Goal: Task Accomplishment & Management: Manage account settings

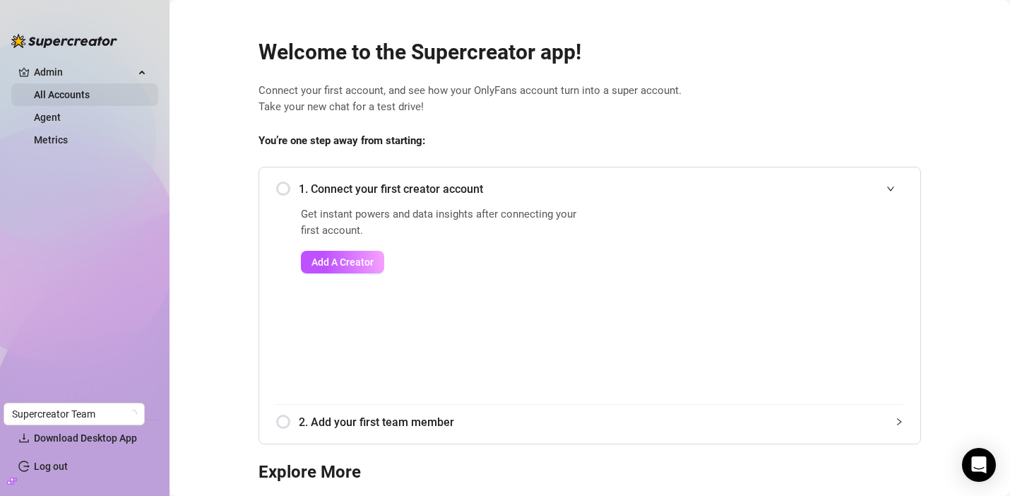
click at [47, 96] on link "All Accounts" at bounding box center [62, 94] width 56 height 11
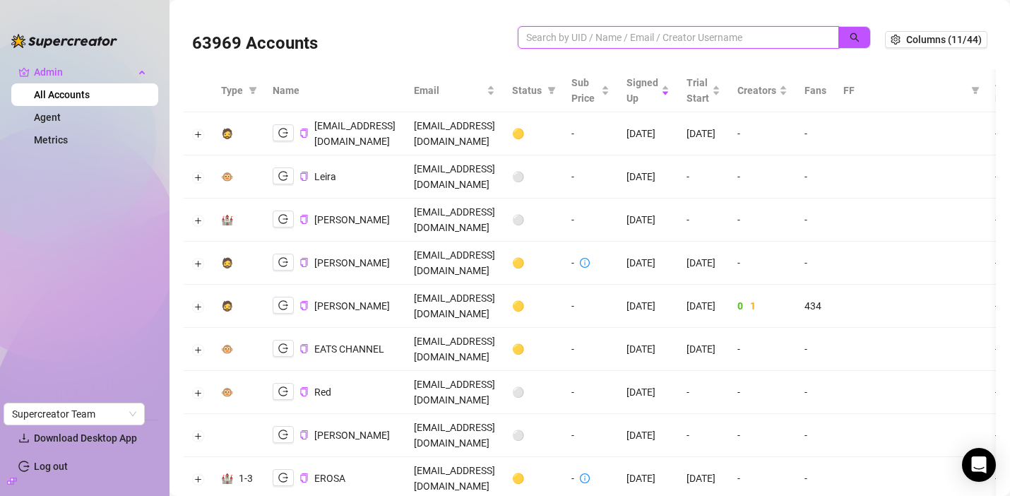
click at [556, 34] on input "search" at bounding box center [672, 38] width 293 height 16
paste input "q3PiH0gtE6W6vgZCHtkjwUcL2uz2"
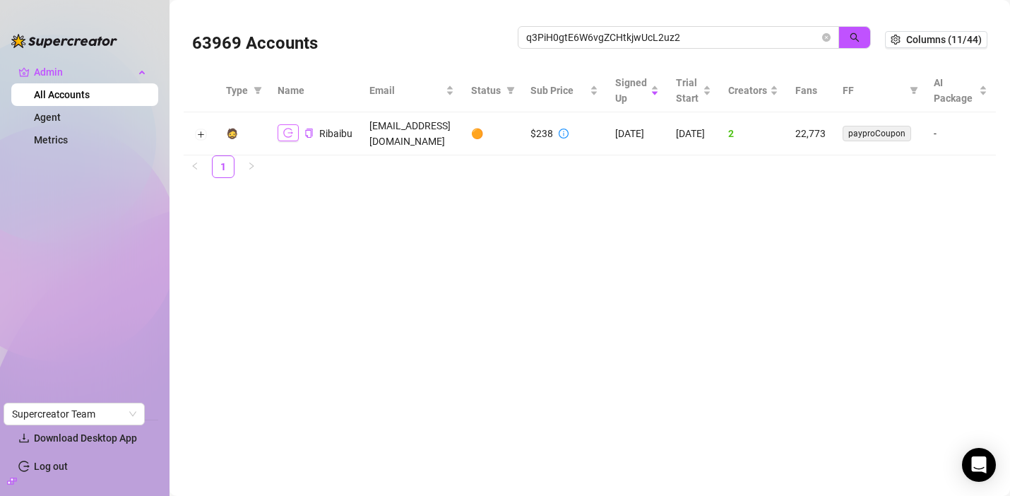
click at [285, 128] on icon "logout" at bounding box center [288, 133] width 10 height 10
drag, startPoint x: 684, startPoint y: 39, endPoint x: 508, endPoint y: 29, distance: 176.2
click at [508, 29] on div "63969 Accounts q3PiH0gtE6W6vgZCHtkjwUcL2uz2" at bounding box center [538, 40] width 693 height 48
paste input "Exceptional Models"
click at [288, 132] on icon "logout" at bounding box center [288, 133] width 10 height 9
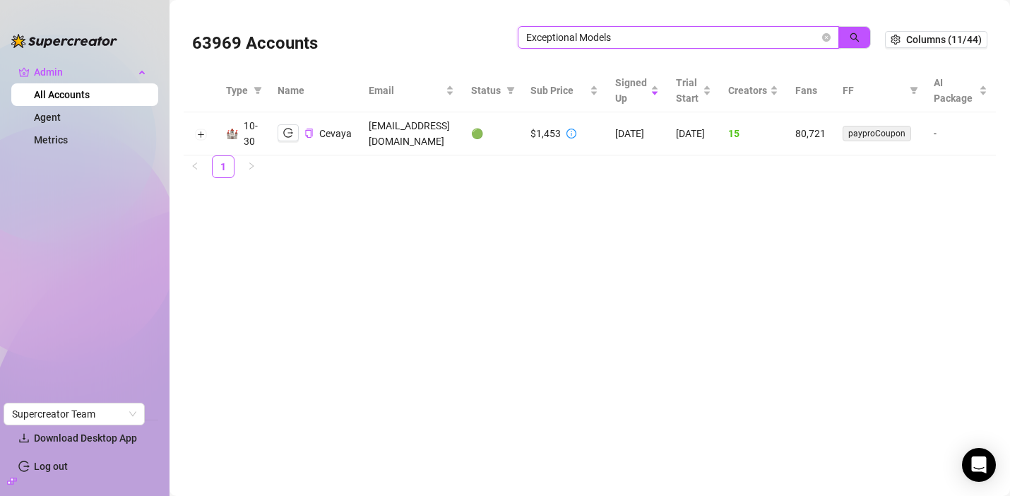
drag, startPoint x: 622, startPoint y: 37, endPoint x: 512, endPoint y: 31, distance: 110.4
click at [511, 31] on div "63969 Accounts Exceptional Models" at bounding box center [538, 40] width 693 height 48
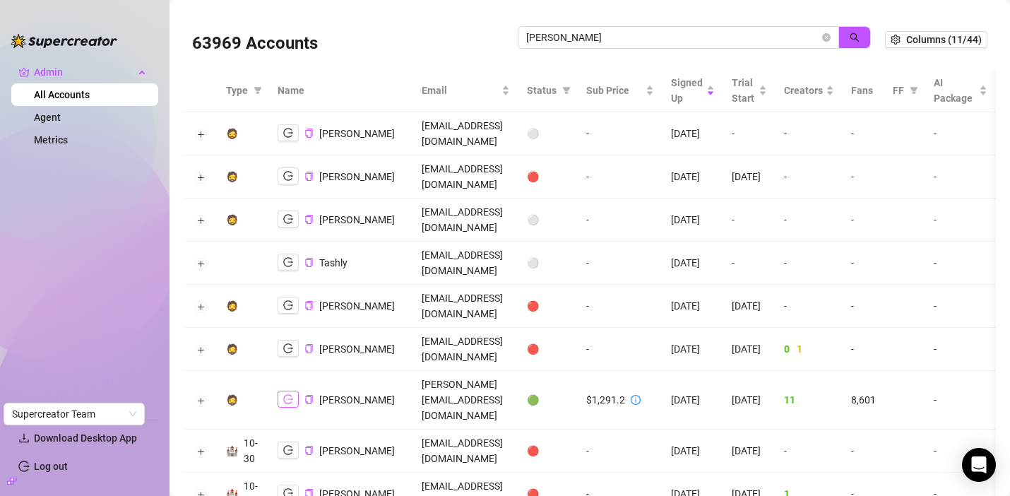
click at [283, 394] on icon "logout" at bounding box center [288, 399] width 10 height 10
click at [565, 49] on div "isaac" at bounding box center [694, 44] width 353 height 37
drag, startPoint x: 560, startPoint y: 34, endPoint x: 508, endPoint y: 31, distance: 51.7
click at [508, 31] on div "63969 Accounts isaac" at bounding box center [538, 40] width 693 height 48
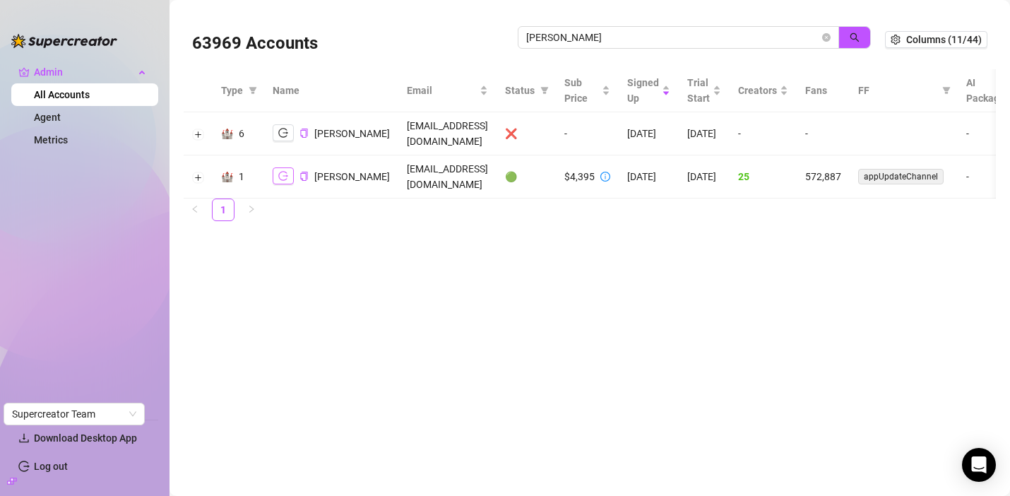
click at [283, 173] on icon "logout" at bounding box center [283, 176] width 10 height 10
drag, startPoint x: 585, startPoint y: 39, endPoint x: 524, endPoint y: 34, distance: 61.0
click at [524, 34] on span "sofia husein" at bounding box center [678, 37] width 321 height 23
paste input "topikpl@gmail.com"
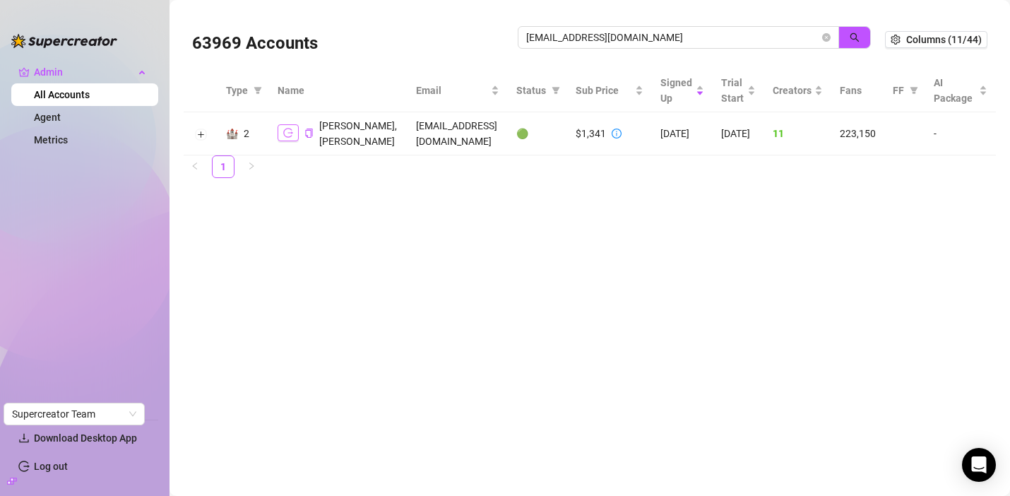
click at [293, 138] on icon "logout" at bounding box center [288, 133] width 10 height 10
drag, startPoint x: 618, startPoint y: 39, endPoint x: 496, endPoint y: 38, distance: 121.5
click at [495, 38] on div "63969 Accounts topikpl@gmail.com" at bounding box center [538, 40] width 693 height 48
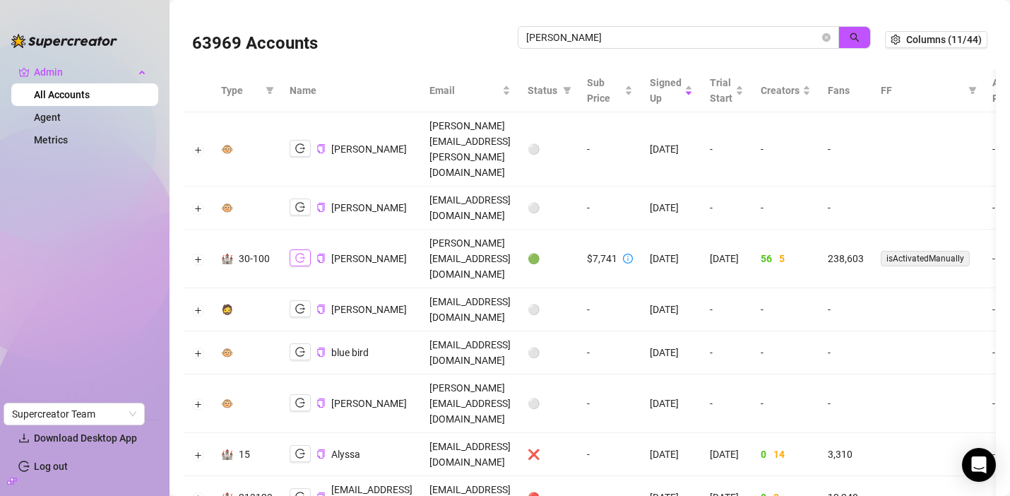
click at [304, 249] on button "button" at bounding box center [300, 257] width 21 height 17
drag, startPoint x: 526, startPoint y: 38, endPoint x: 514, endPoint y: 39, distance: 12.0
click at [514, 39] on div "63969 Accounts carrie" at bounding box center [538, 40] width 693 height 48
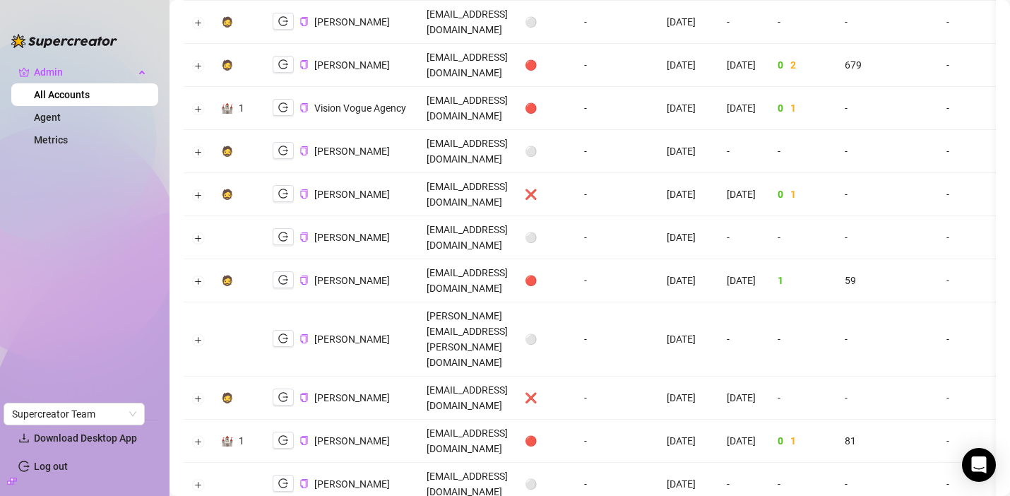
scroll to position [1483, 0]
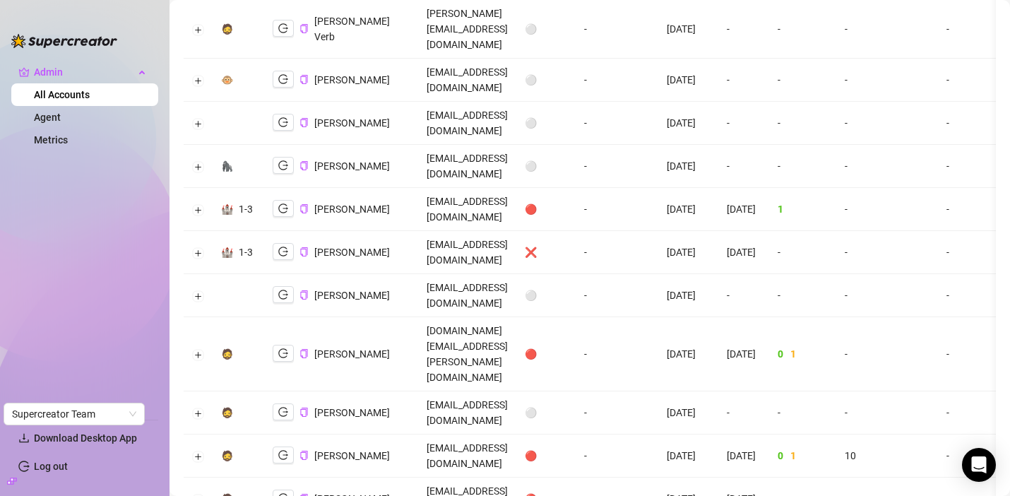
scroll to position [0, 0]
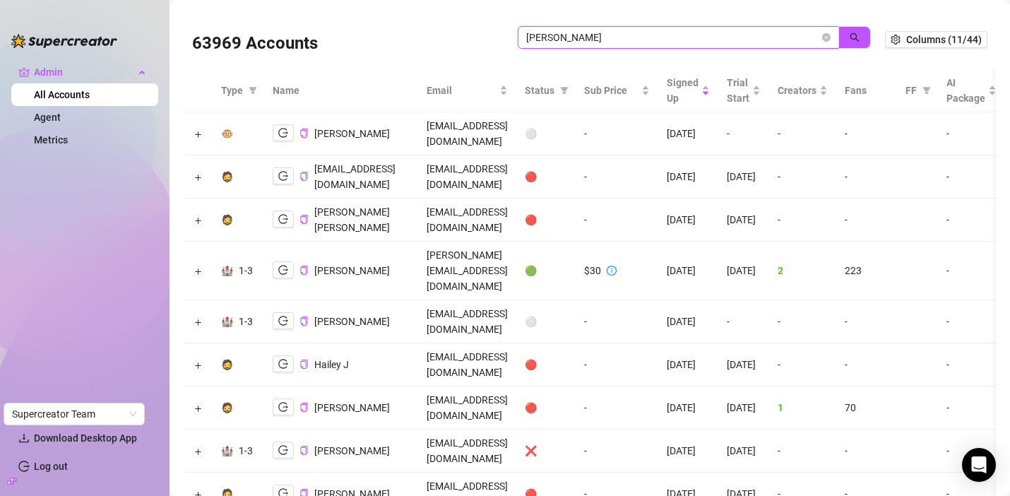
drag, startPoint x: 681, startPoint y: 38, endPoint x: 519, endPoint y: 36, distance: 162.5
click at [519, 36] on span "jackson" at bounding box center [678, 37] width 321 height 23
type input "landry"
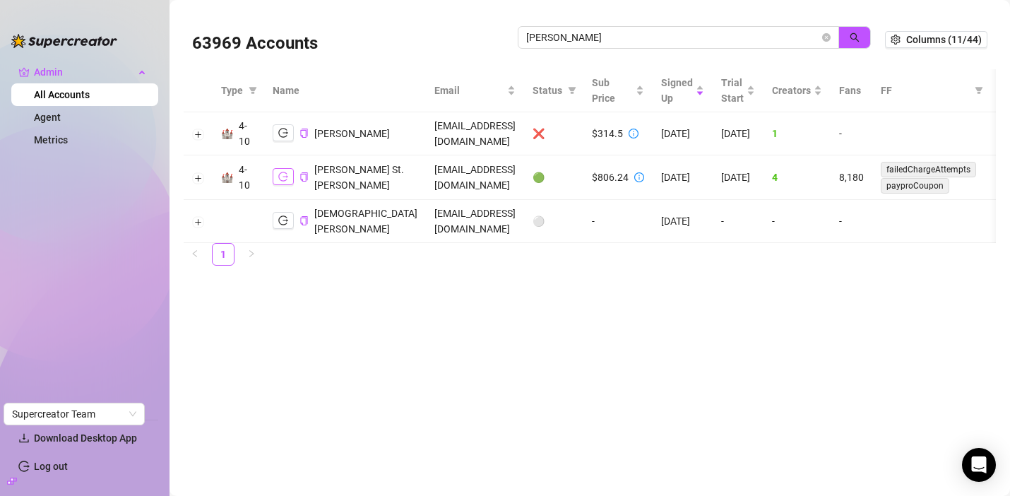
click at [278, 176] on icon "logout" at bounding box center [283, 176] width 10 height 9
click at [825, 35] on icon "close-circle" at bounding box center [826, 37] width 8 height 8
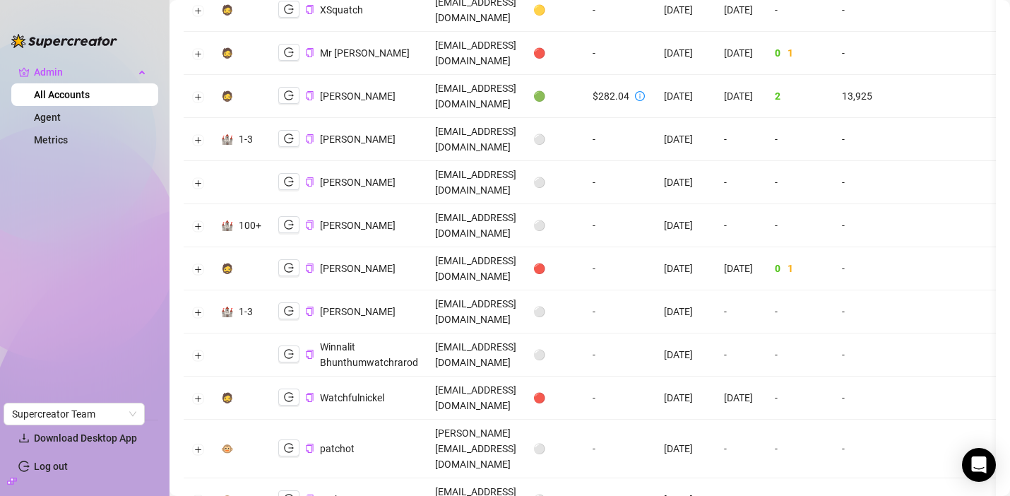
scroll to position [125, 0]
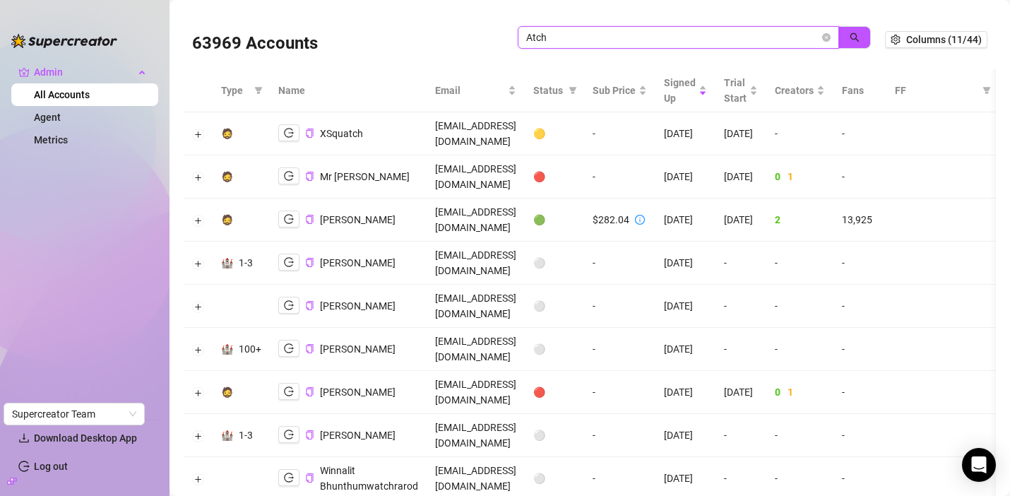
drag, startPoint x: 577, startPoint y: 35, endPoint x: 507, endPoint y: 35, distance: 70.0
click at [507, 35] on div "63969 Accounts Atch" at bounding box center [538, 40] width 693 height 48
paste input "mike@onyxtalentmgmt.com"
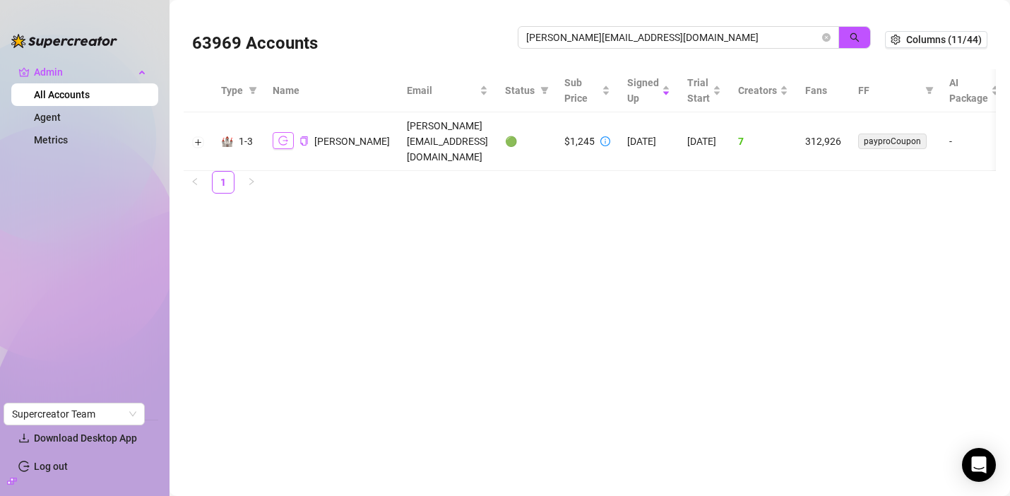
click at [282, 136] on icon "logout" at bounding box center [283, 141] width 10 height 10
drag, startPoint x: 655, startPoint y: 42, endPoint x: 518, endPoint y: 35, distance: 137.2
click at [517, 35] on div "63969 Accounts mike@onyxtalentmgmt.com" at bounding box center [538, 40] width 693 height 48
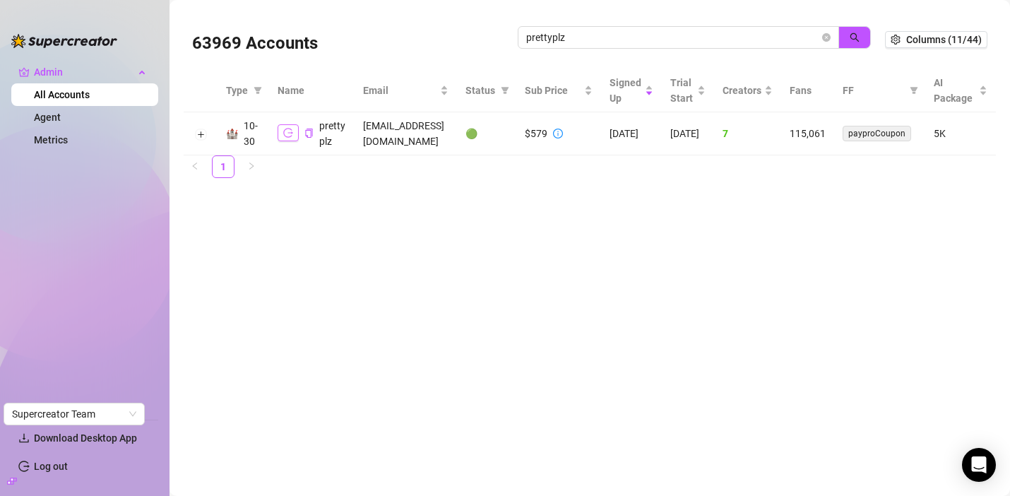
click at [285, 137] on icon "logout" at bounding box center [288, 133] width 10 height 9
drag, startPoint x: 666, startPoint y: 37, endPoint x: 482, endPoint y: 37, distance: 183.7
click at [482, 37] on div "63969 Accounts prettyplz" at bounding box center [538, 40] width 693 height 48
paste input "disavvac@gmail.com"
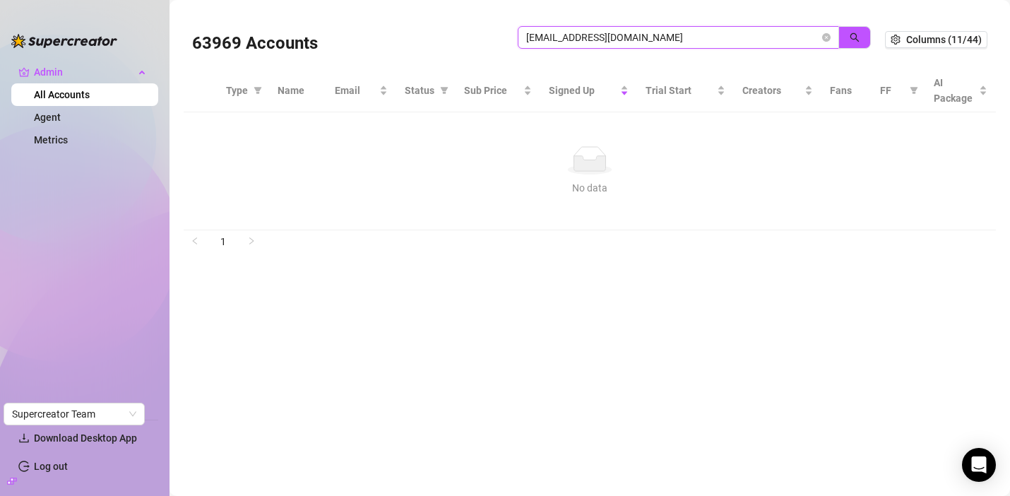
drag, startPoint x: 644, startPoint y: 40, endPoint x: 519, endPoint y: 40, distance: 125.1
click at [519, 40] on span "disavvac@gmail.com" at bounding box center [678, 37] width 321 height 23
paste input "Casey Di Savva"
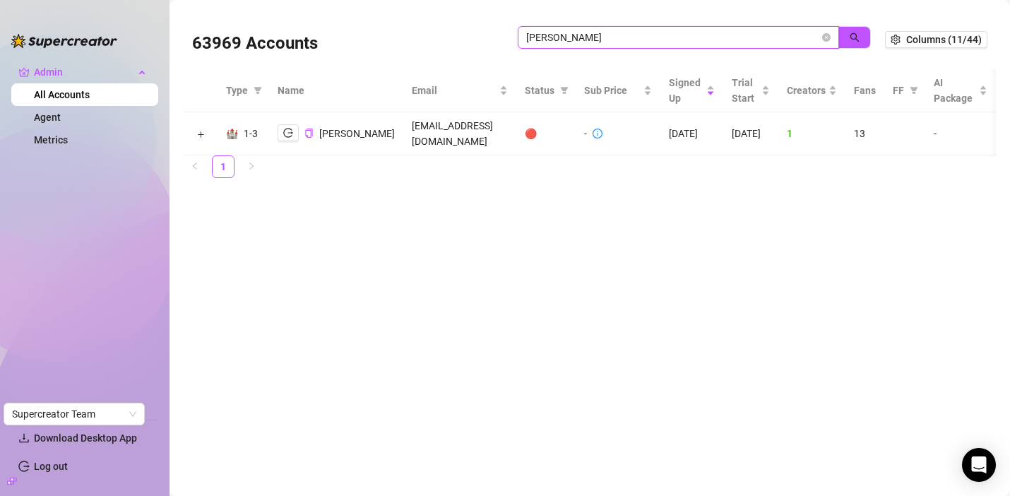
drag, startPoint x: 603, startPoint y: 37, endPoint x: 509, endPoint y: 34, distance: 94.7
click at [508, 34] on div "63969 Accounts Casey Di Savva" at bounding box center [538, 40] width 693 height 48
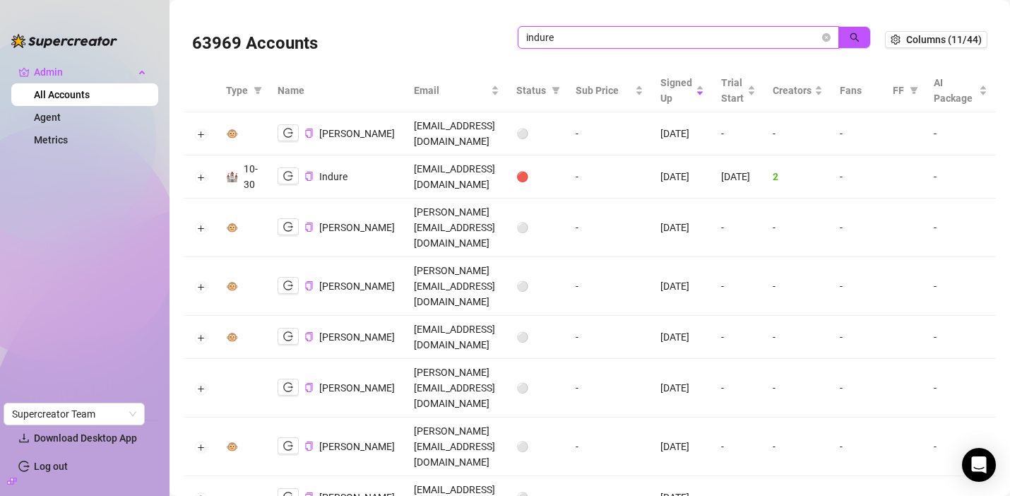
drag, startPoint x: 575, startPoint y: 34, endPoint x: 513, endPoint y: 33, distance: 62.2
click at [512, 33] on div "63969 Accounts indure" at bounding box center [538, 40] width 693 height 48
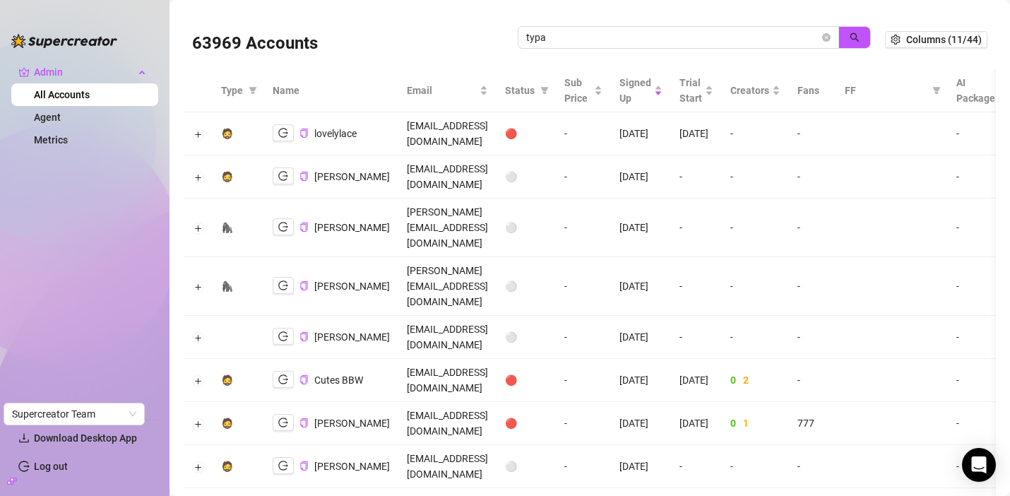
drag, startPoint x: 551, startPoint y: 33, endPoint x: 509, endPoint y: 28, distance: 42.0
click at [509, 28] on div "63969 Accounts typa" at bounding box center [538, 40] width 693 height 48
paste input "zach@charmcollective.agency"
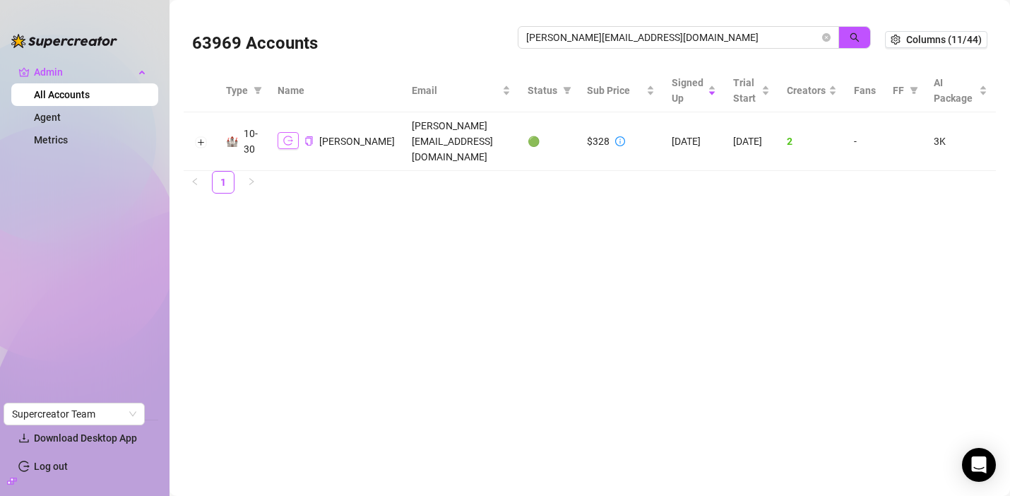
click at [283, 136] on icon "logout" at bounding box center [288, 141] width 10 height 10
click at [291, 136] on icon "logout" at bounding box center [288, 141] width 10 height 10
drag, startPoint x: 681, startPoint y: 42, endPoint x: 521, endPoint y: 35, distance: 159.9
click at [521, 35] on span "zach@charmcollective.agency" at bounding box center [678, 37] width 321 height 23
paste input "info@feshgroup.com"
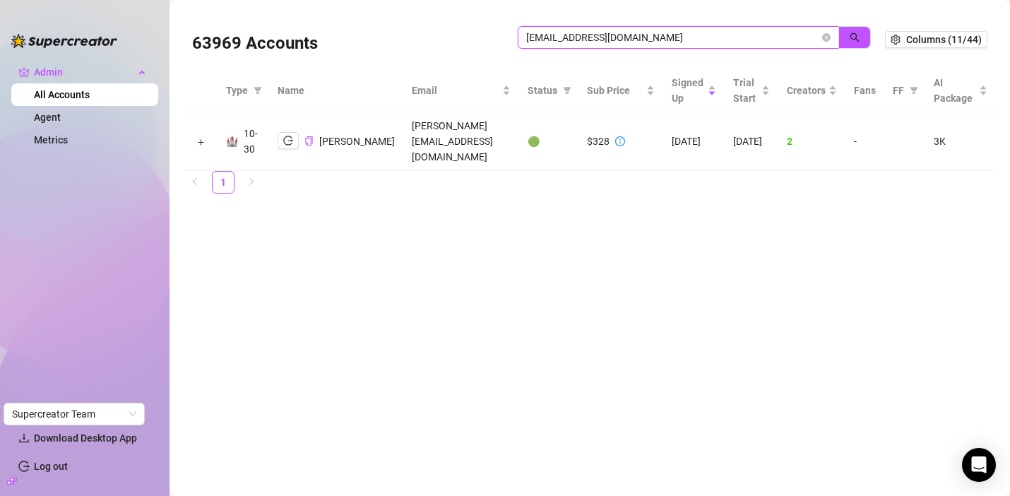
type input "info@feshgroup.com"
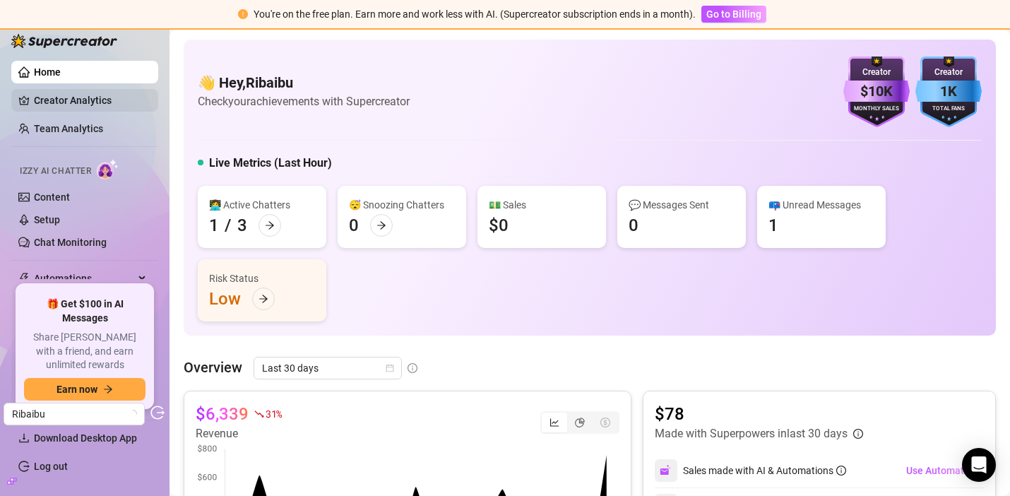
click at [57, 107] on link "Creator Analytics" at bounding box center [90, 100] width 113 height 23
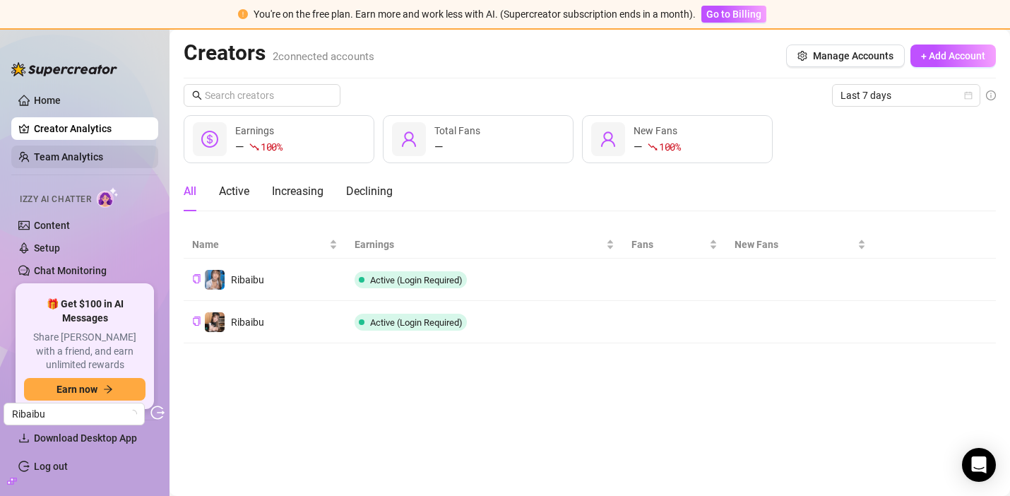
click at [73, 159] on link "Team Analytics" at bounding box center [68, 156] width 69 height 11
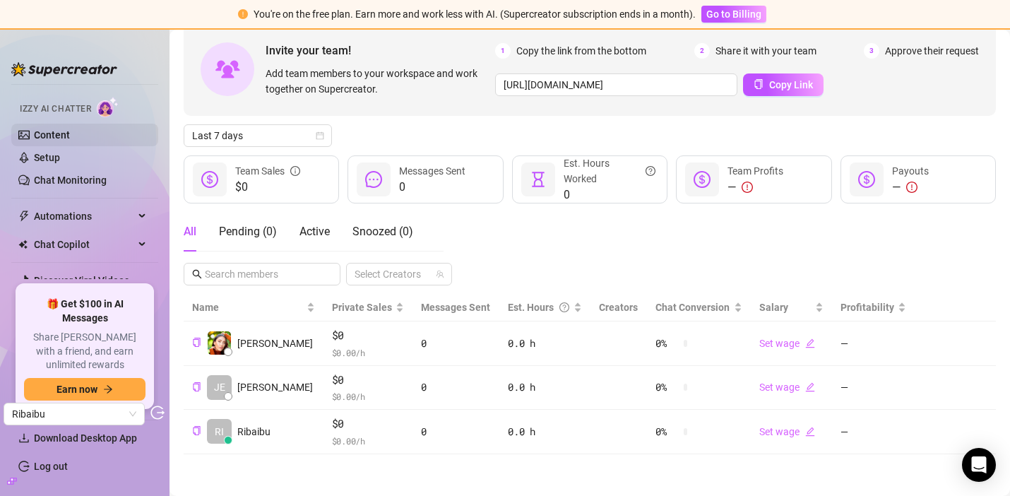
scroll to position [124, 0]
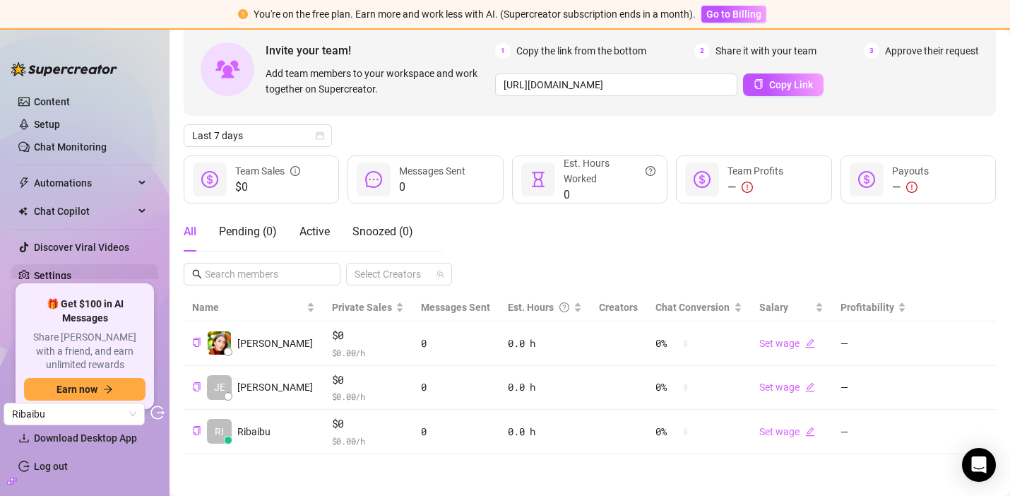
click at [54, 270] on link "Settings" at bounding box center [52, 275] width 37 height 11
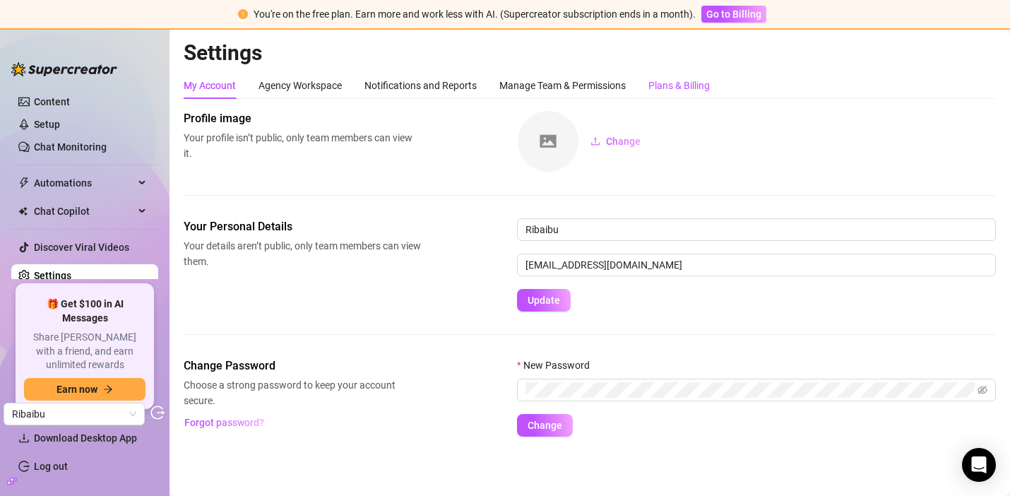
click at [669, 83] on div "Plans & Billing" at bounding box center [679, 86] width 61 height 16
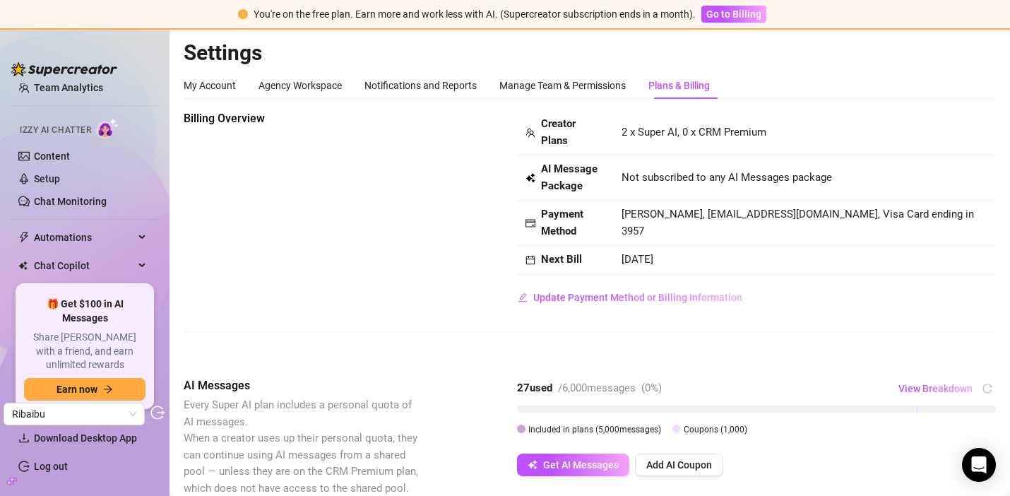
scroll to position [66, 0]
click at [63, 159] on link "Content" at bounding box center [52, 159] width 36 height 11
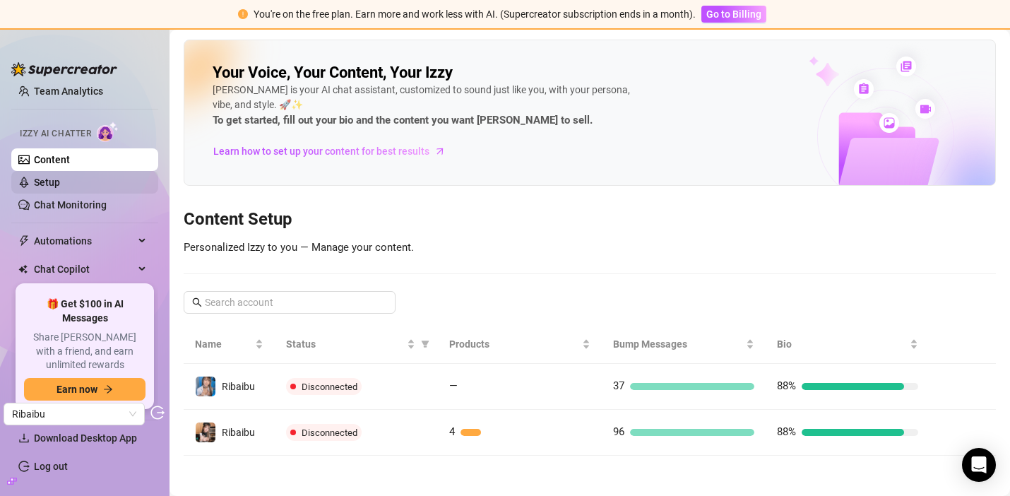
click at [34, 186] on link "Setup" at bounding box center [47, 182] width 26 height 11
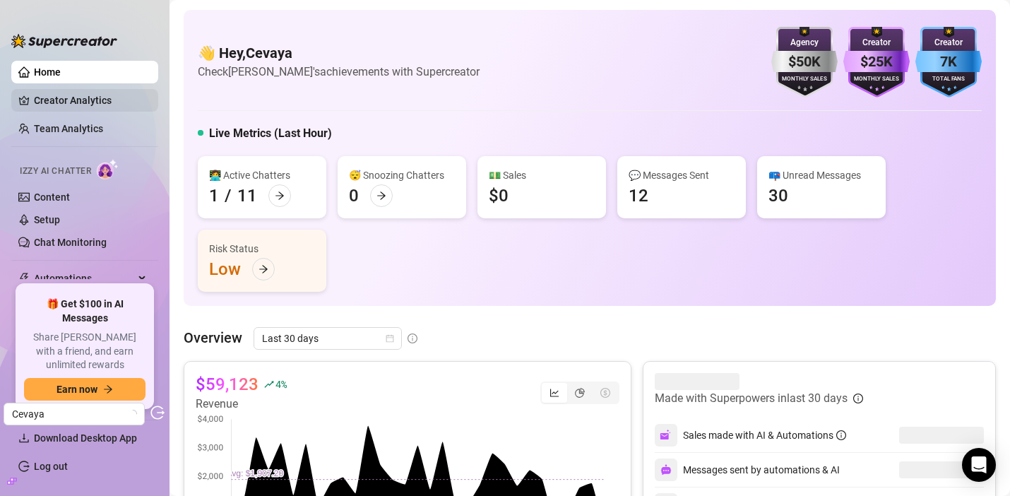
click at [65, 96] on link "Creator Analytics" at bounding box center [90, 100] width 113 height 23
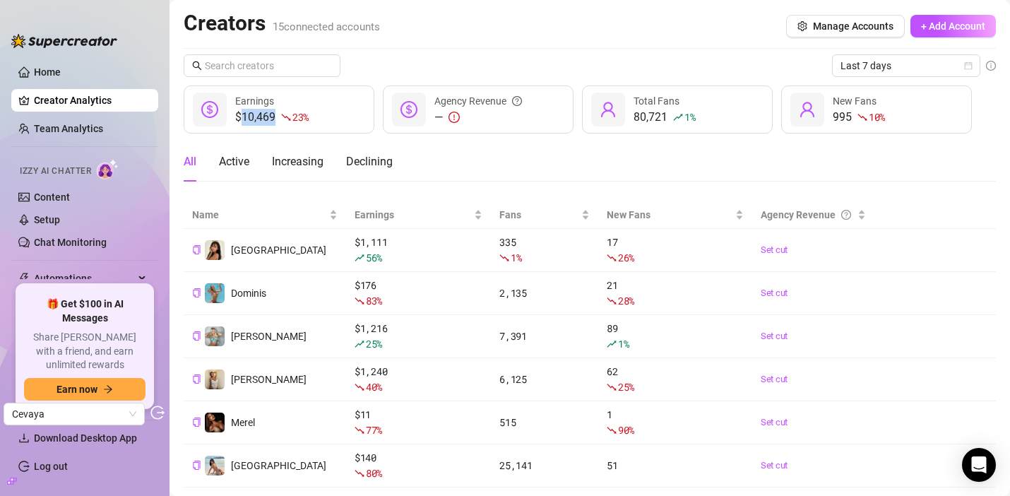
drag, startPoint x: 243, startPoint y: 115, endPoint x: 275, endPoint y: 115, distance: 31.8
click at [276, 115] on div "$10,469 23 %" at bounding box center [271, 117] width 73 height 17
copy div "10,469"
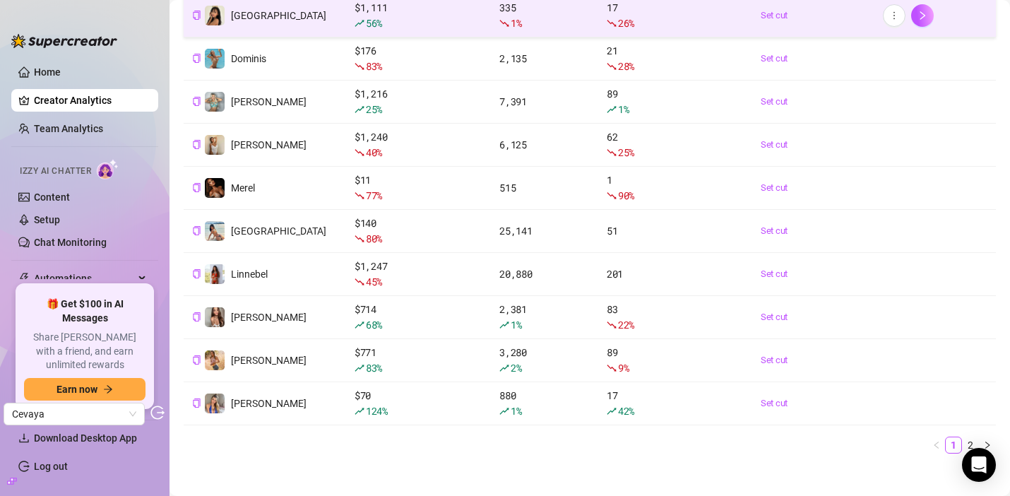
scroll to position [246, 0]
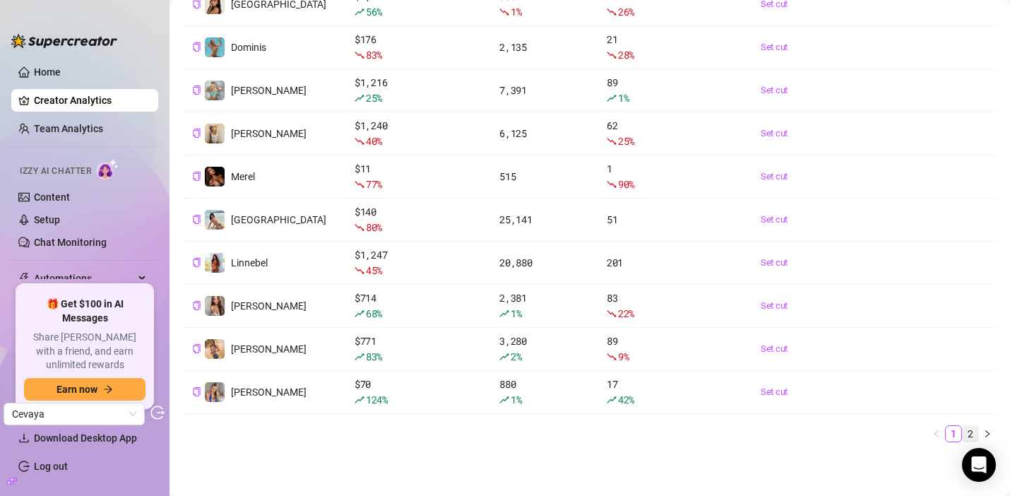
click at [978, 434] on link "2" at bounding box center [971, 434] width 16 height 16
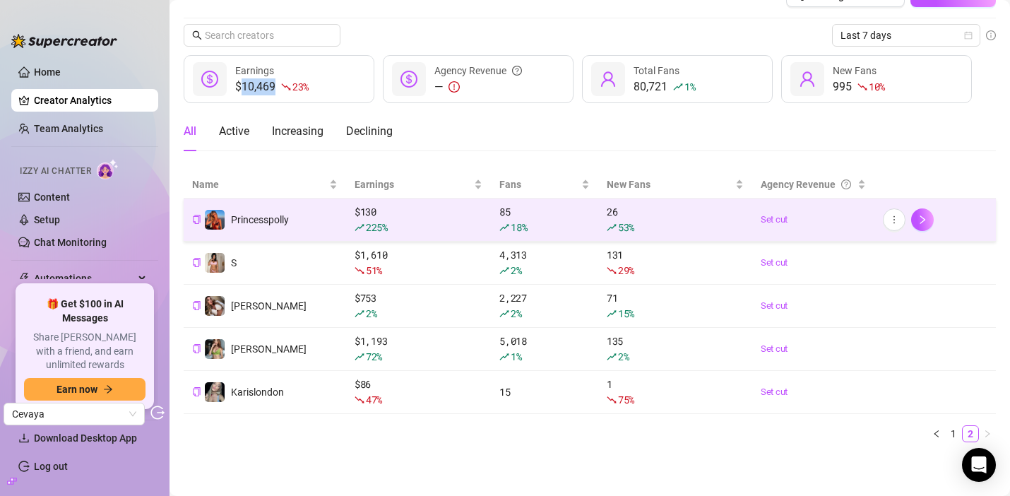
scroll to position [0, 0]
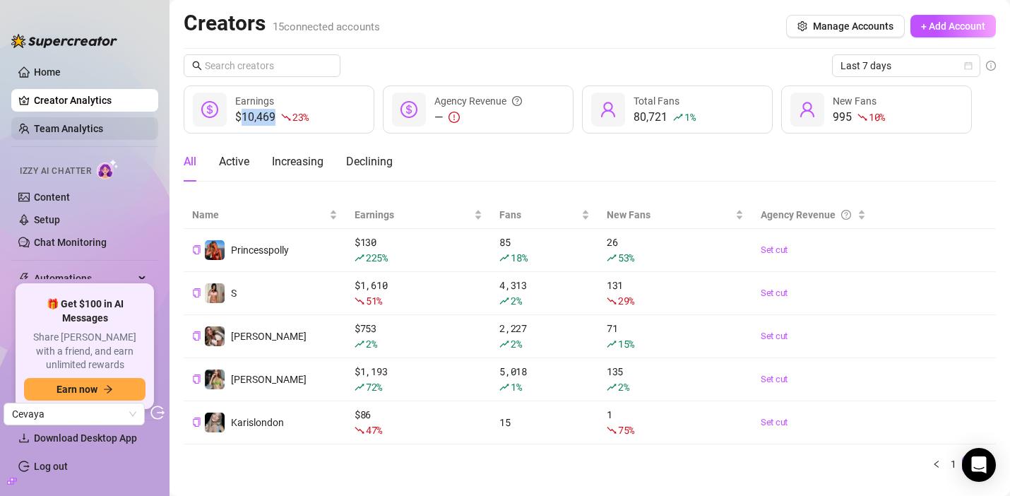
click at [103, 124] on link "Team Analytics" at bounding box center [68, 128] width 69 height 11
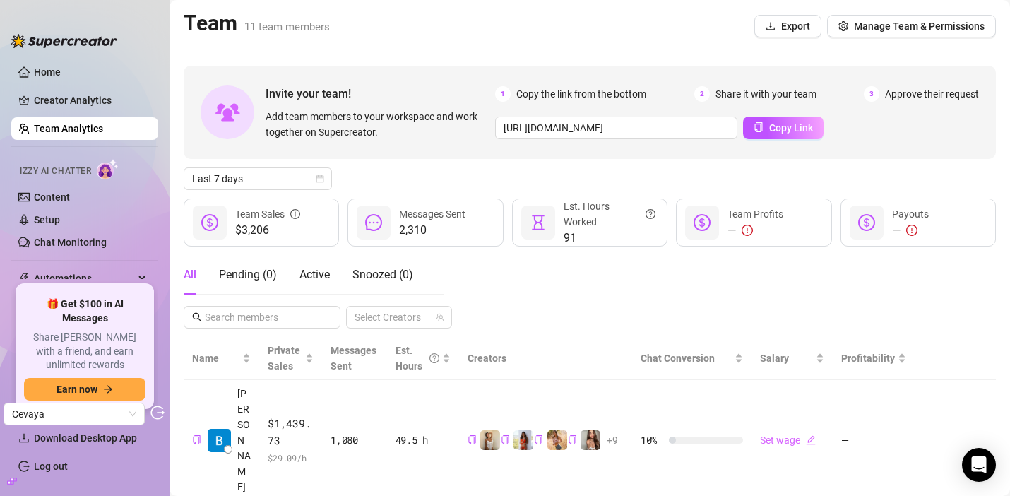
click at [435, 232] on span "2,310" at bounding box center [432, 230] width 66 height 17
drag, startPoint x: 427, startPoint y: 230, endPoint x: 399, endPoint y: 229, distance: 27.6
click at [399, 229] on div "2,310 Messages Sent" at bounding box center [425, 223] width 155 height 48
copy span "2,310"
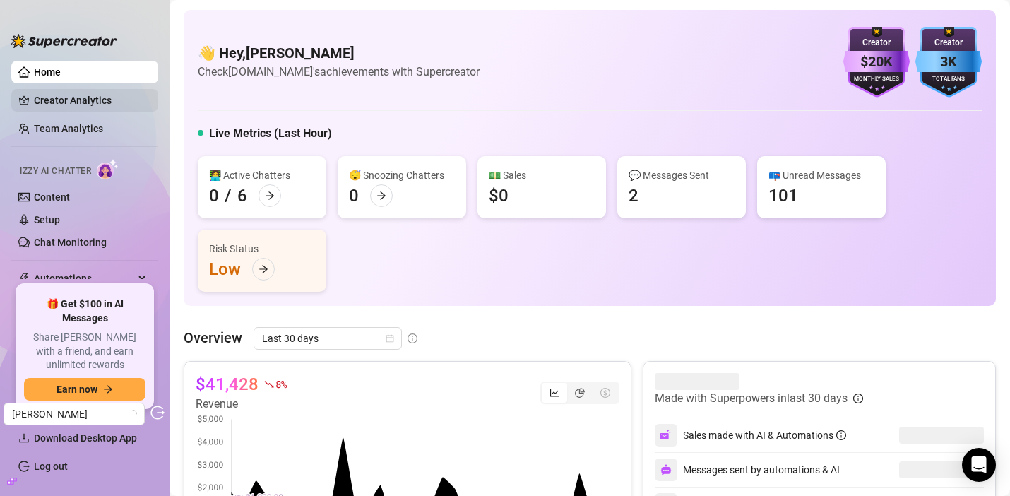
click at [122, 99] on link "Creator Analytics" at bounding box center [90, 100] width 113 height 23
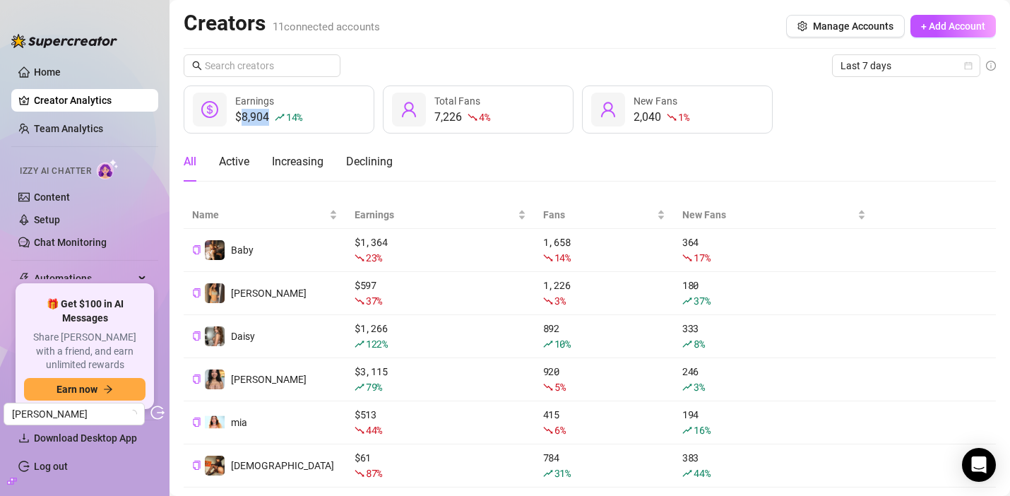
drag, startPoint x: 242, startPoint y: 116, endPoint x: 269, endPoint y: 124, distance: 28.8
click at [270, 124] on div "$8,904 14 %" at bounding box center [268, 117] width 67 height 17
copy div "8,904"
click at [103, 124] on link "Team Analytics" at bounding box center [68, 128] width 69 height 11
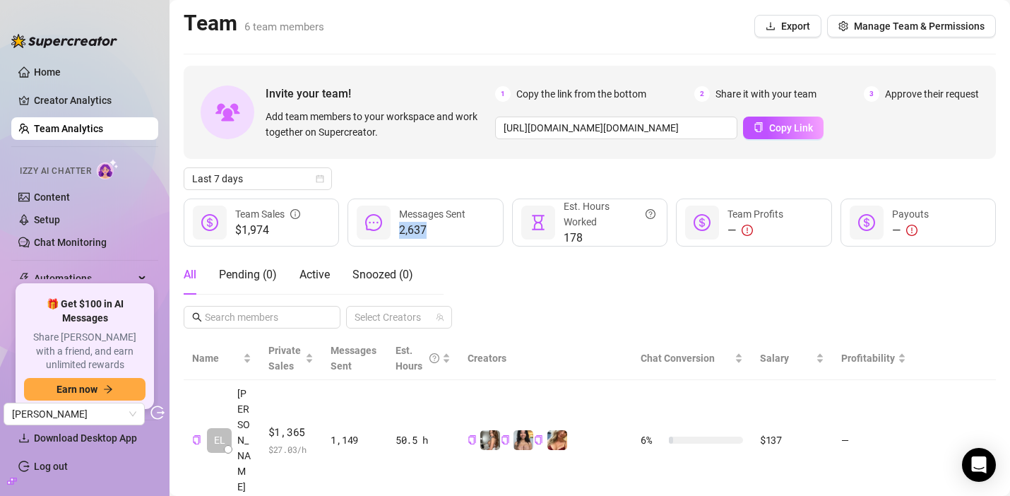
drag, startPoint x: 432, startPoint y: 228, endPoint x: 401, endPoint y: 228, distance: 31.1
click at [401, 228] on span "2,637" at bounding box center [432, 230] width 66 height 17
copy span "2,637"
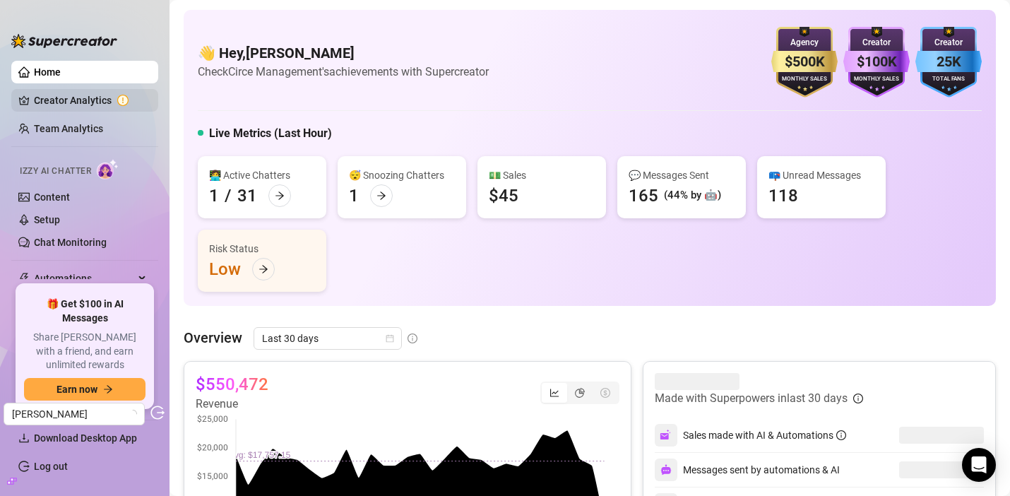
click at [89, 100] on link "Creator Analytics" at bounding box center [90, 100] width 113 height 23
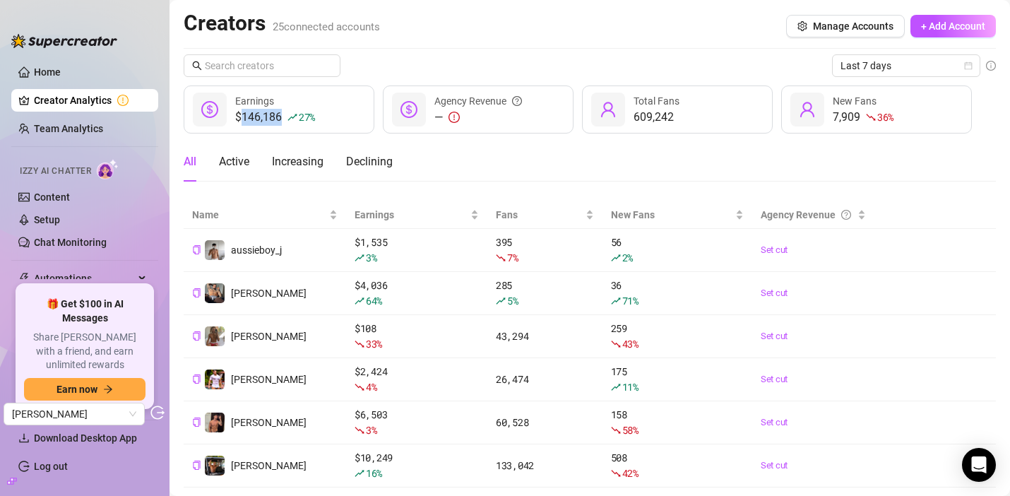
drag, startPoint x: 243, startPoint y: 118, endPoint x: 283, endPoint y: 122, distance: 39.8
click at [283, 122] on div "$146,186 27 %" at bounding box center [275, 117] width 80 height 17
copy div "146,186"
click at [102, 127] on link "Team Analytics" at bounding box center [68, 128] width 69 height 11
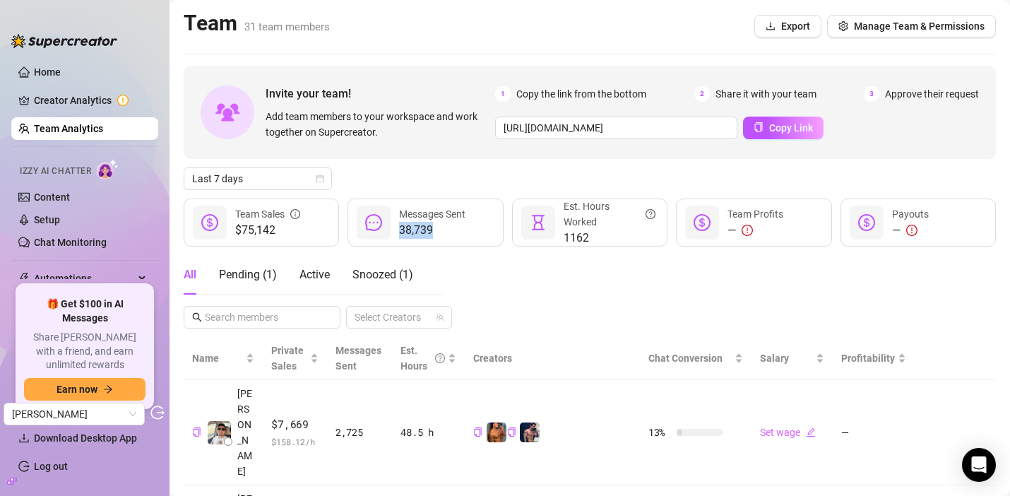
drag, startPoint x: 398, startPoint y: 236, endPoint x: 432, endPoint y: 240, distance: 34.9
click at [432, 240] on div "38,739 Messages Sent" at bounding box center [425, 223] width 155 height 48
copy span "38,739"
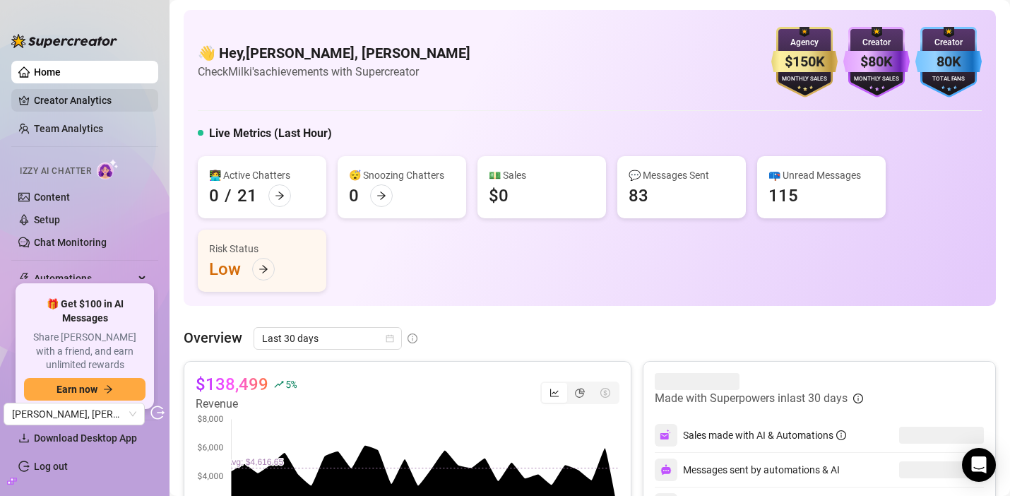
click at [95, 102] on link "Creator Analytics" at bounding box center [90, 100] width 113 height 23
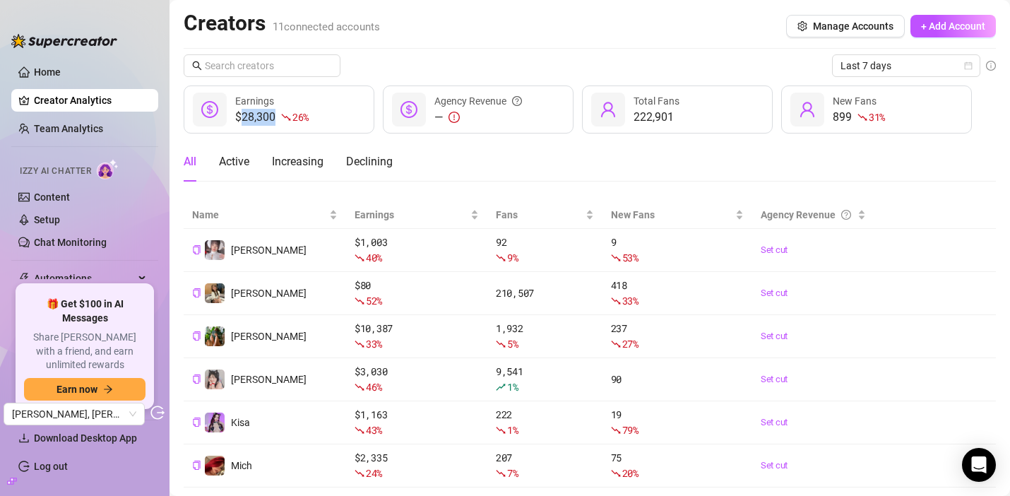
drag, startPoint x: 241, startPoint y: 117, endPoint x: 274, endPoint y: 122, distance: 33.6
click at [274, 122] on div "$28,300 26 %" at bounding box center [271, 117] width 73 height 17
copy div "28,300"
click at [84, 127] on link "Team Analytics" at bounding box center [68, 128] width 69 height 11
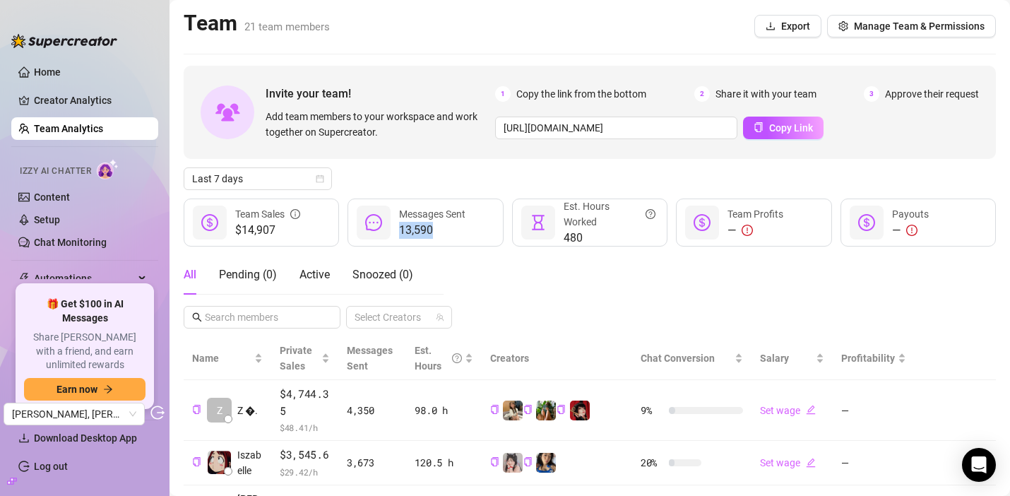
drag, startPoint x: 437, startPoint y: 232, endPoint x: 400, endPoint y: 232, distance: 36.7
click at [400, 232] on span "13,590" at bounding box center [432, 230] width 66 height 17
copy span "13,590"
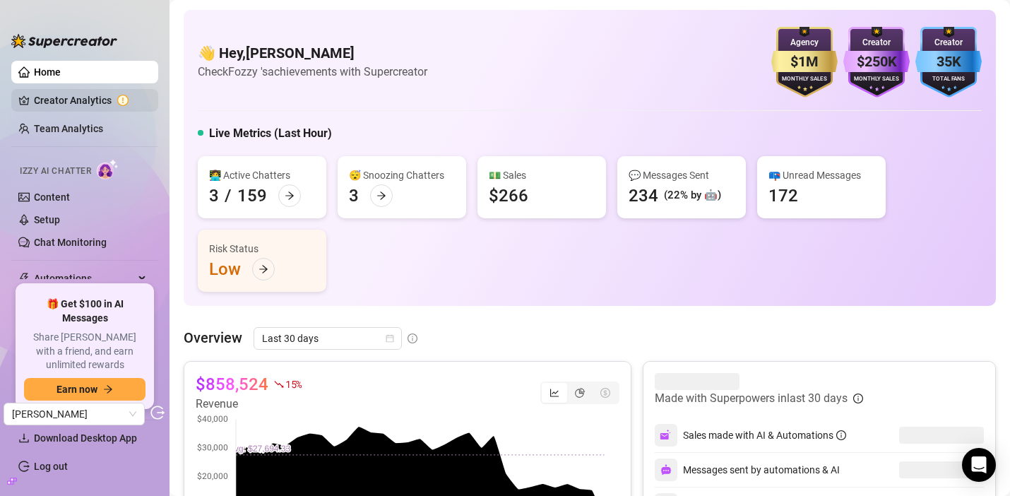
click at [114, 101] on link "Creator Analytics" at bounding box center [90, 100] width 113 height 23
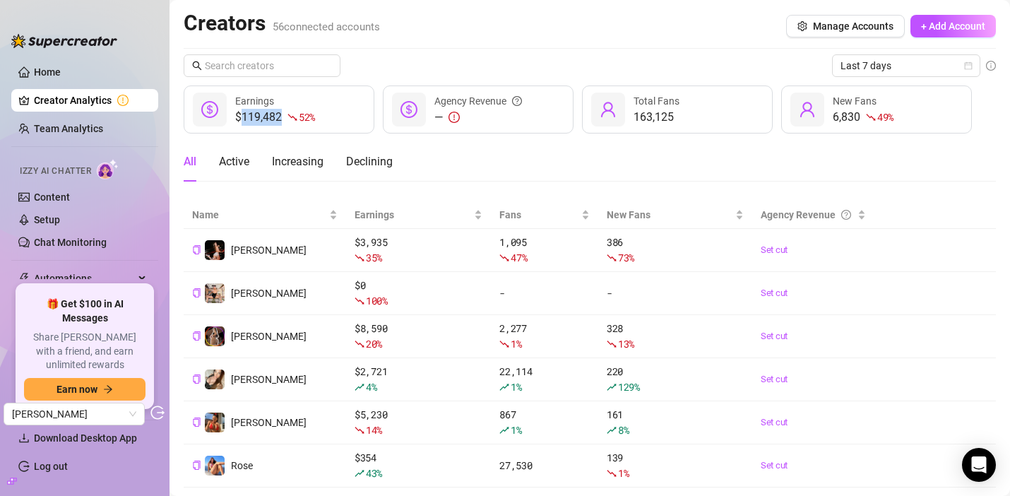
drag, startPoint x: 244, startPoint y: 117, endPoint x: 278, endPoint y: 124, distance: 35.3
click at [279, 124] on div "$119,482 52 %" at bounding box center [275, 117] width 80 height 17
copy div "119,482"
click at [103, 128] on link "Team Analytics" at bounding box center [68, 128] width 69 height 11
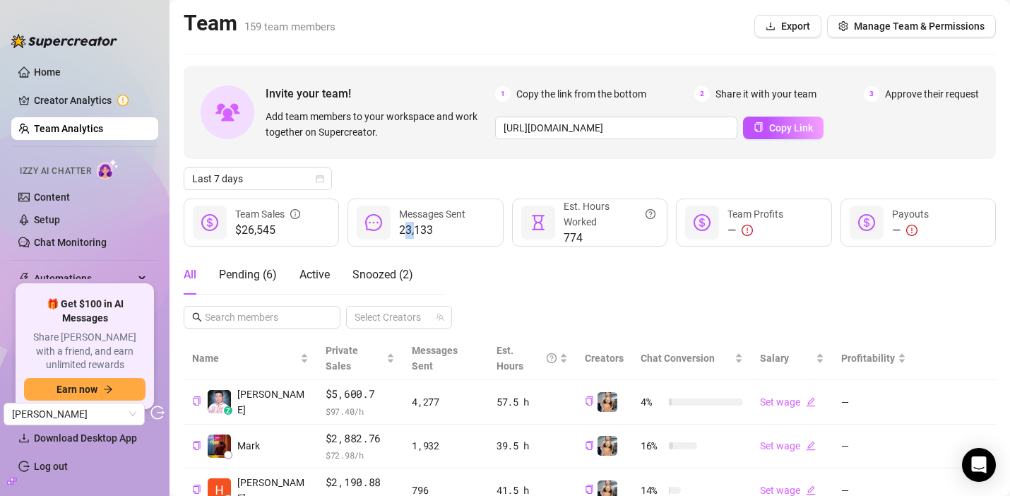
drag, startPoint x: 403, startPoint y: 231, endPoint x: 413, endPoint y: 231, distance: 9.9
click at [413, 231] on span "23,133" at bounding box center [432, 230] width 66 height 17
drag, startPoint x: 396, startPoint y: 228, endPoint x: 435, endPoint y: 232, distance: 39.1
click at [436, 233] on div "23,133 Messages Sent" at bounding box center [425, 223] width 155 height 48
copy span "23,133"
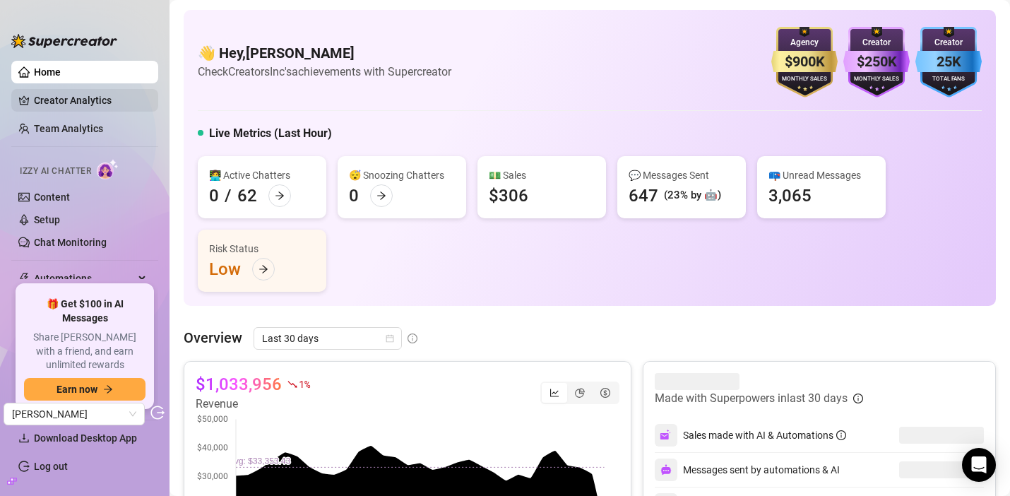
click at [52, 100] on link "Creator Analytics" at bounding box center [90, 100] width 113 height 23
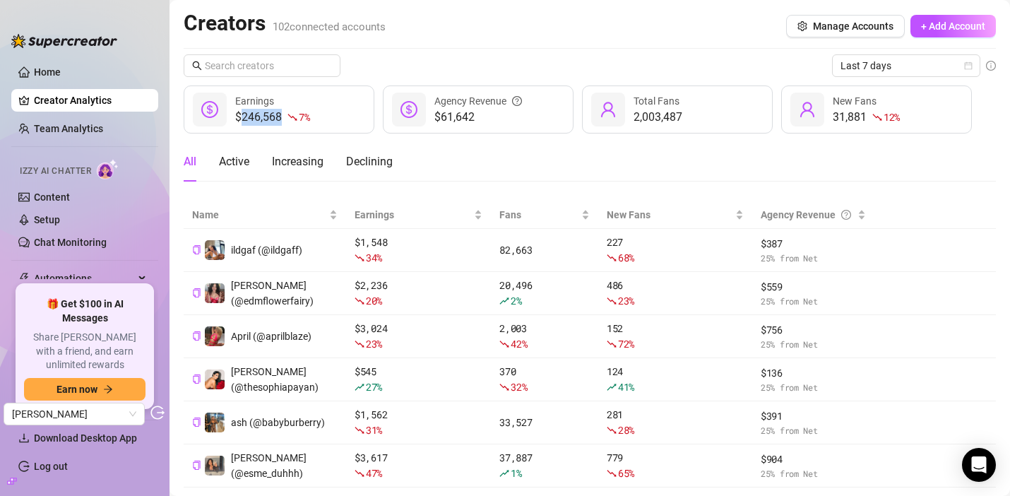
drag, startPoint x: 244, startPoint y: 112, endPoint x: 279, endPoint y: 120, distance: 35.5
click at [279, 120] on div "$246,568 7 %" at bounding box center [272, 117] width 74 height 17
copy div "246,568"
drag, startPoint x: 443, startPoint y: 117, endPoint x: 473, endPoint y: 119, distance: 29.8
click at [473, 120] on span "$61,642" at bounding box center [479, 117] width 88 height 17
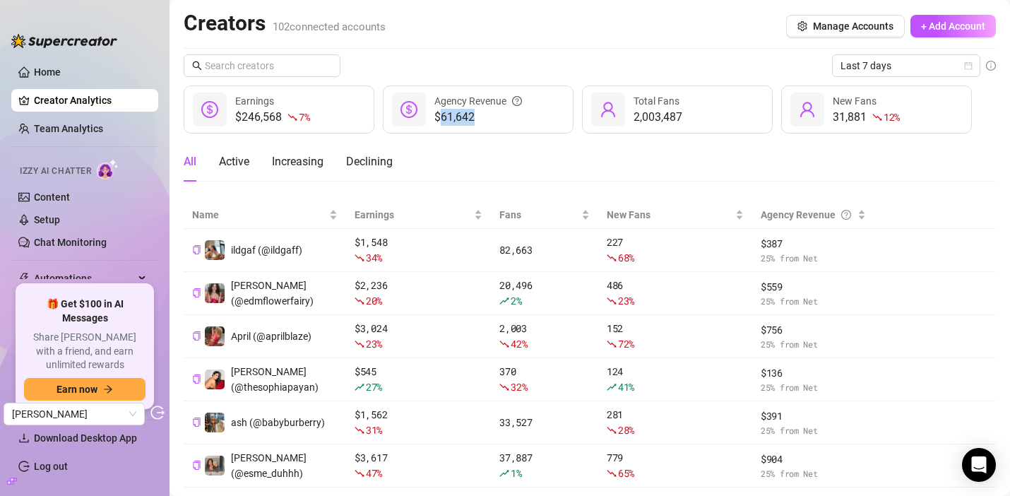
copy span "61,642"
click at [103, 123] on link "Team Analytics" at bounding box center [68, 128] width 69 height 11
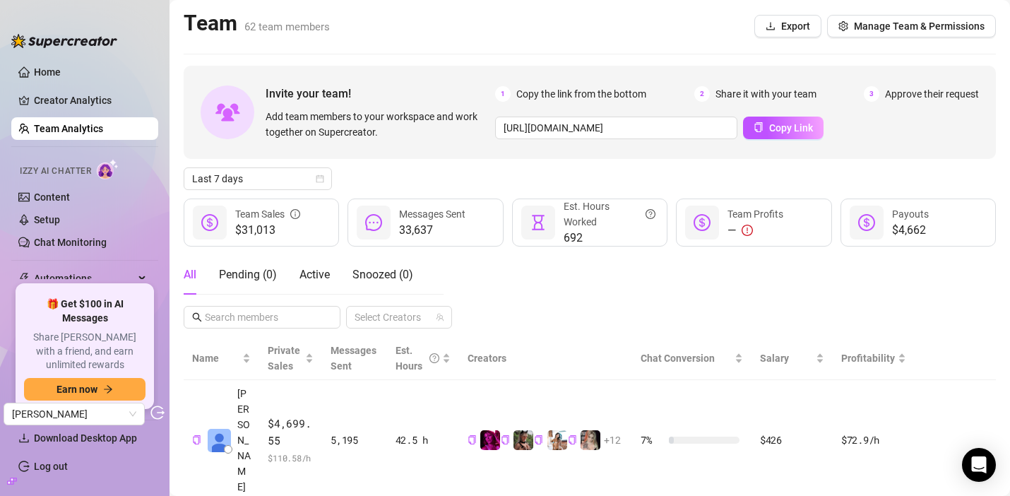
click at [401, 230] on span "33,637" at bounding box center [432, 230] width 66 height 17
copy span "33,637"
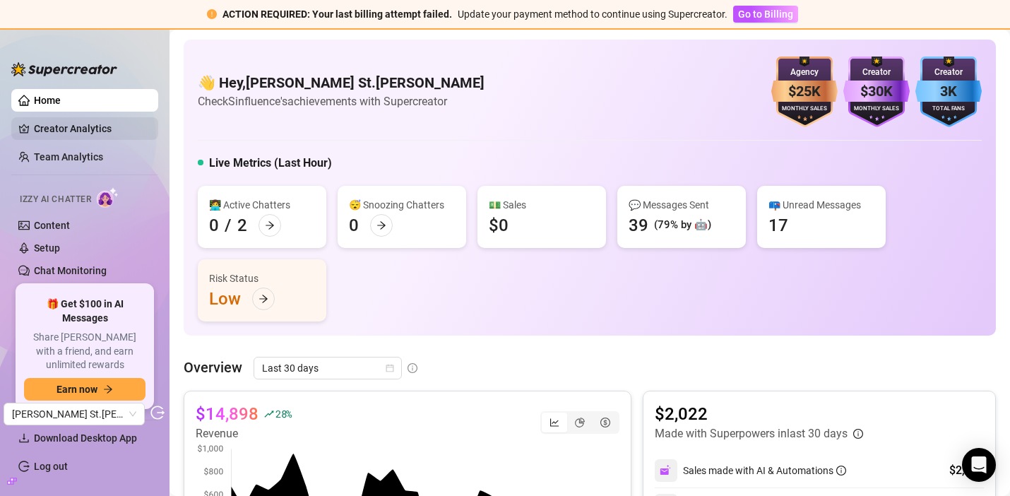
click at [46, 122] on link "Creator Analytics" at bounding box center [90, 128] width 113 height 23
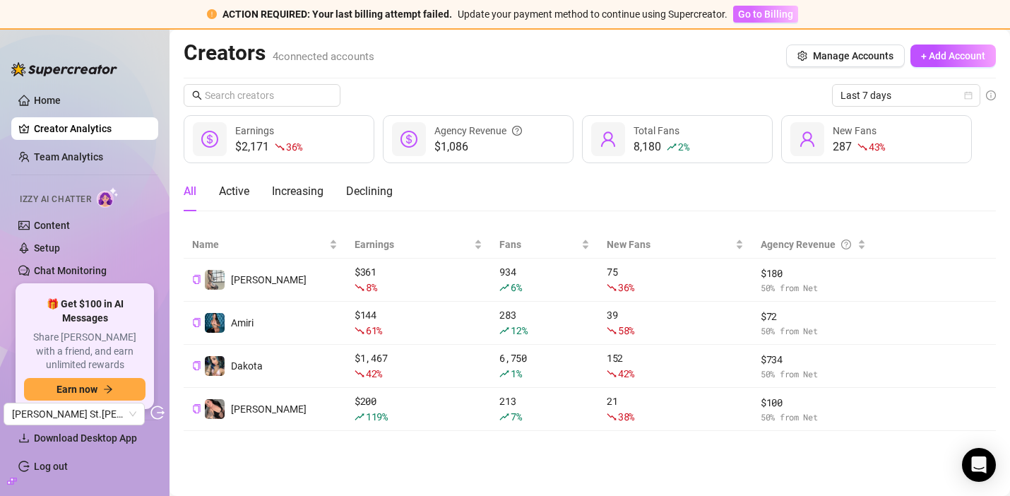
click at [786, 19] on span "Go to Billing" at bounding box center [765, 13] width 55 height 11
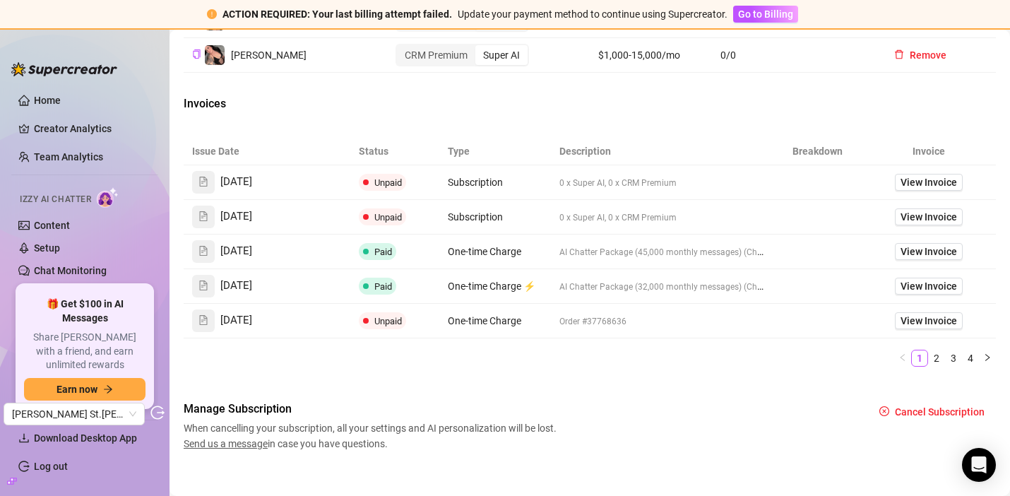
scroll to position [802, 0]
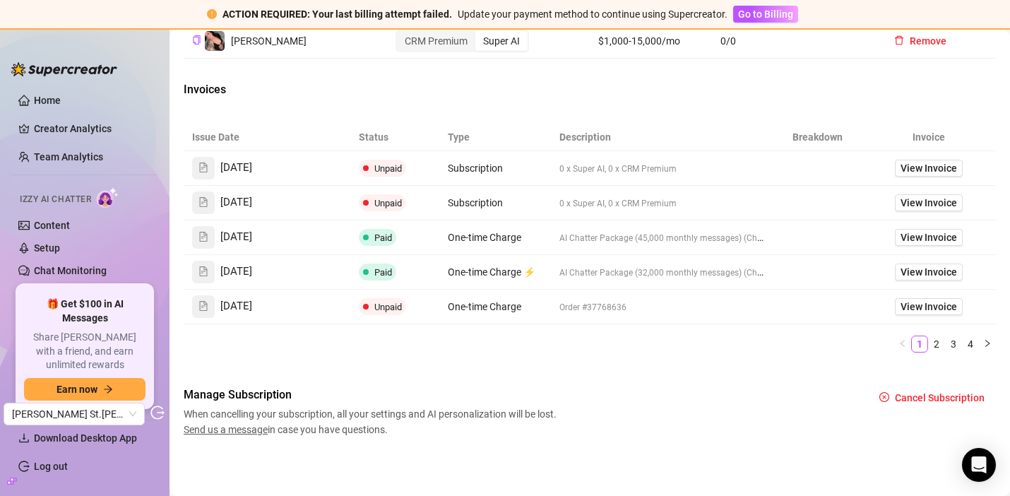
click at [644, 172] on span "0 x Super AI, 0 x CRM Premium" at bounding box center [618, 169] width 117 height 10
click at [912, 167] on span "View Invoice" at bounding box center [929, 168] width 57 height 16
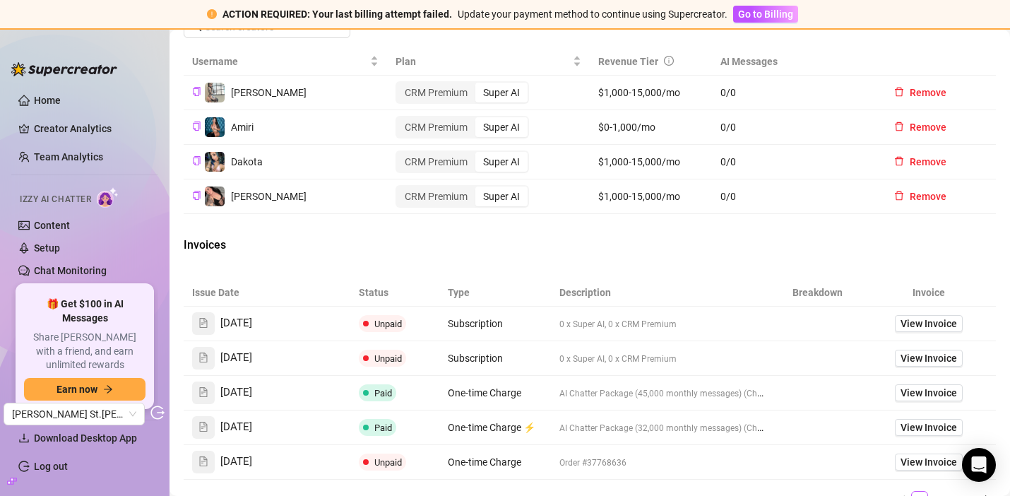
scroll to position [615, 0]
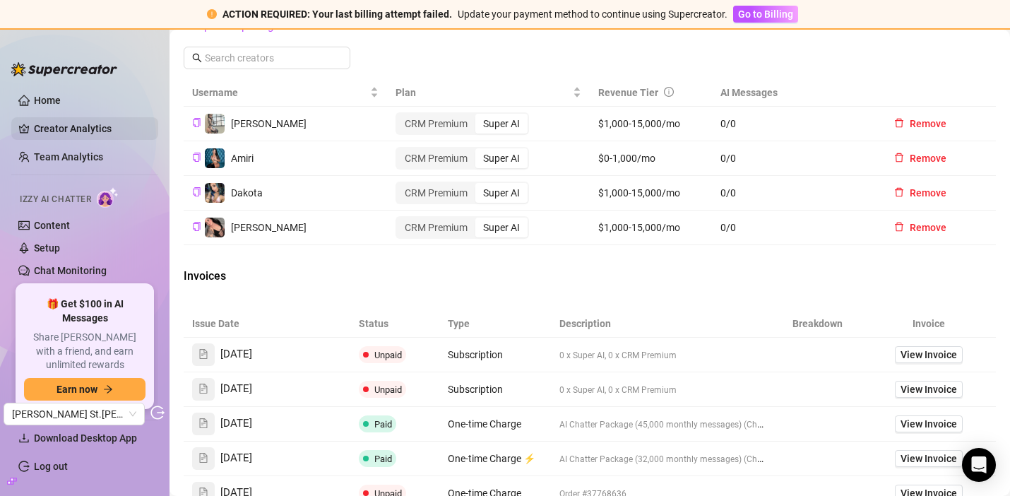
click at [109, 127] on link "Creator Analytics" at bounding box center [90, 128] width 113 height 23
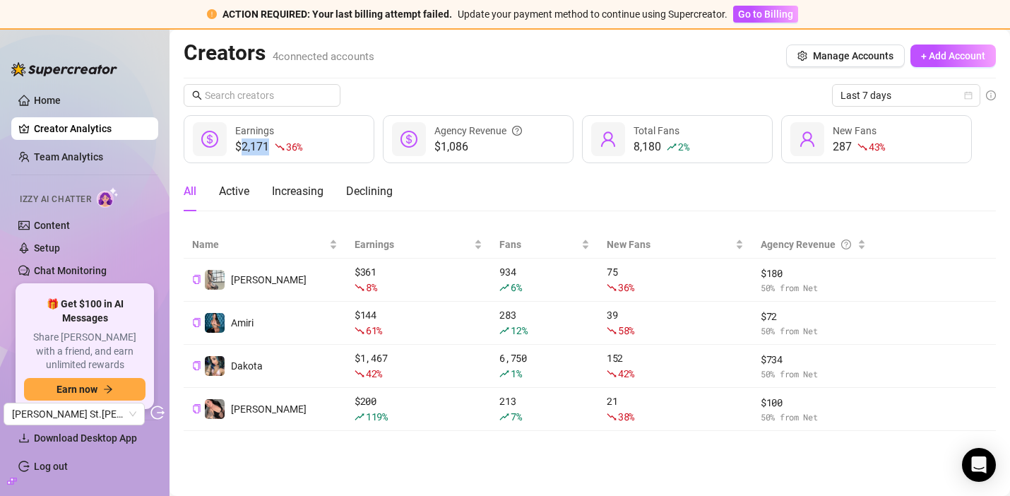
drag, startPoint x: 244, startPoint y: 148, endPoint x: 268, endPoint y: 148, distance: 24.7
click at [268, 148] on div "$2,171 36 %" at bounding box center [268, 146] width 67 height 17
copy div "2,171"
drag, startPoint x: 441, startPoint y: 143, endPoint x: 473, endPoint y: 148, distance: 32.2
click at [473, 148] on span "$1,086" at bounding box center [479, 146] width 88 height 17
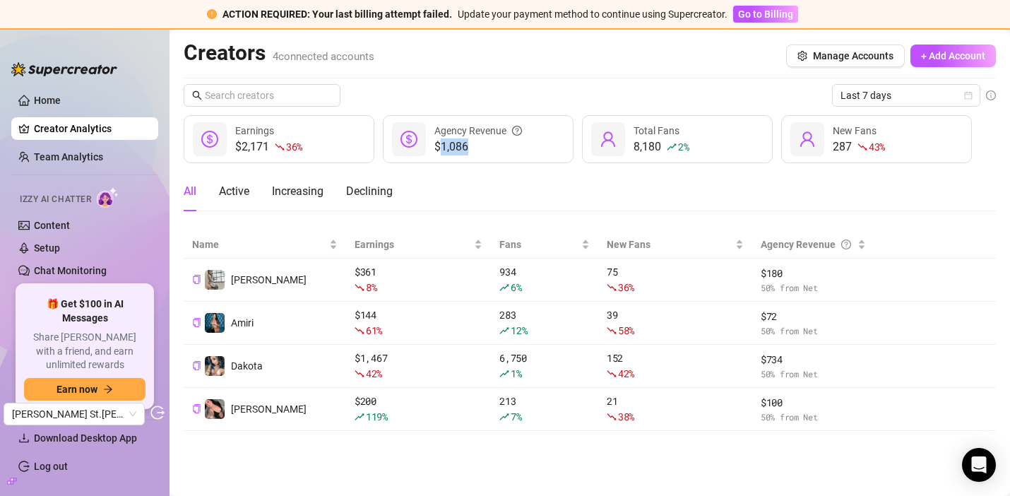
copy span "1,086"
click at [92, 158] on link "Team Analytics" at bounding box center [68, 156] width 69 height 11
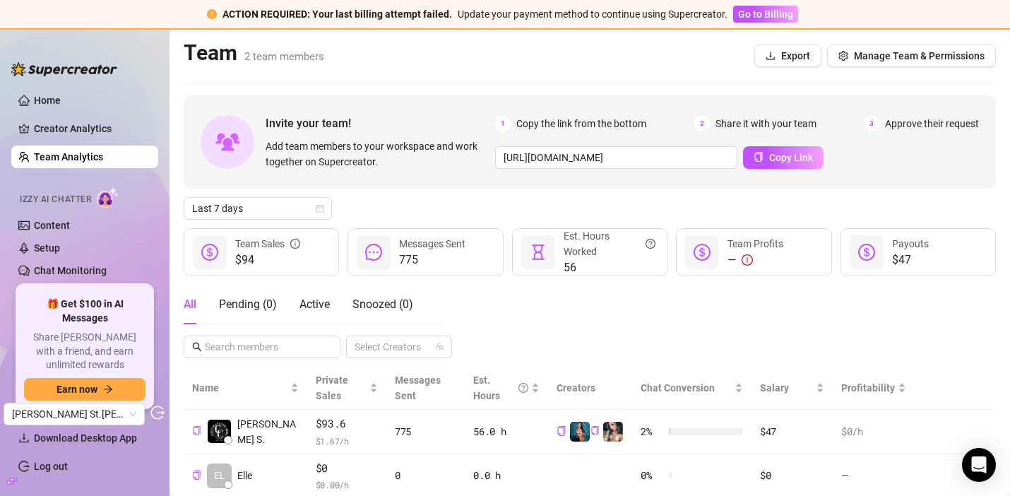
scroll to position [45, 0]
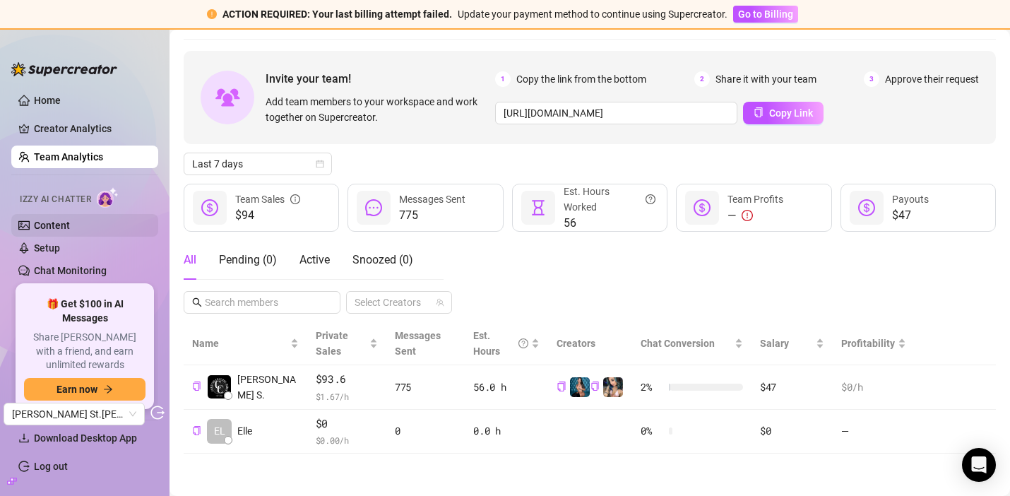
click at [45, 220] on link "Content" at bounding box center [52, 225] width 36 height 11
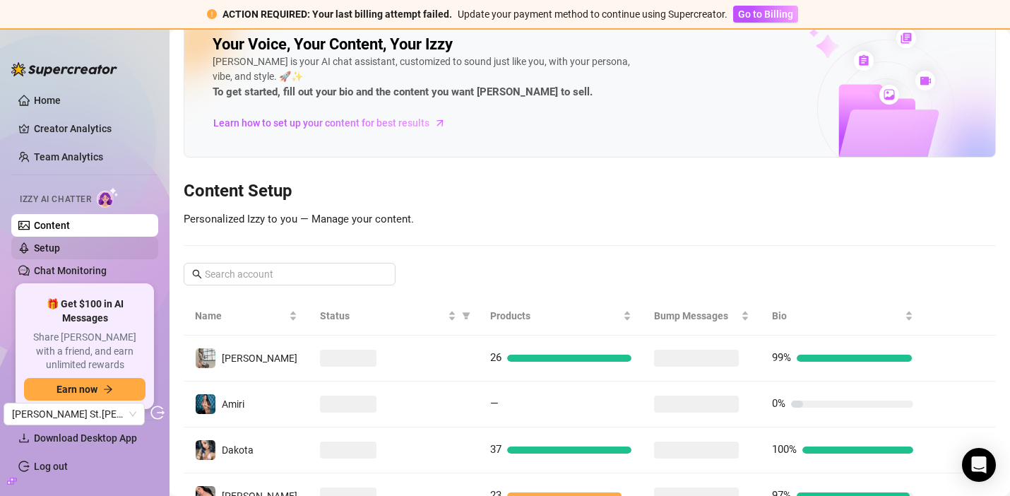
scroll to position [45, 0]
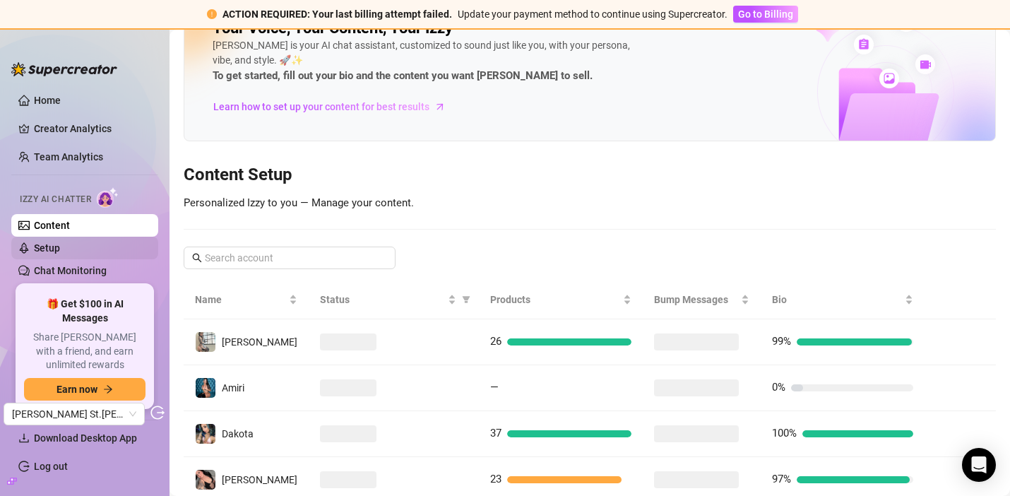
click at [51, 244] on link "Setup" at bounding box center [47, 247] width 26 height 11
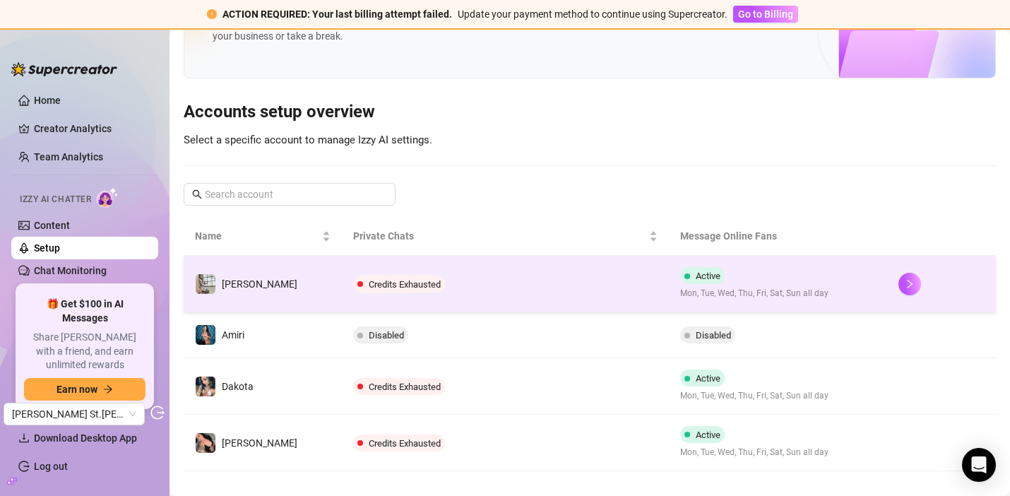
scroll to position [101, 0]
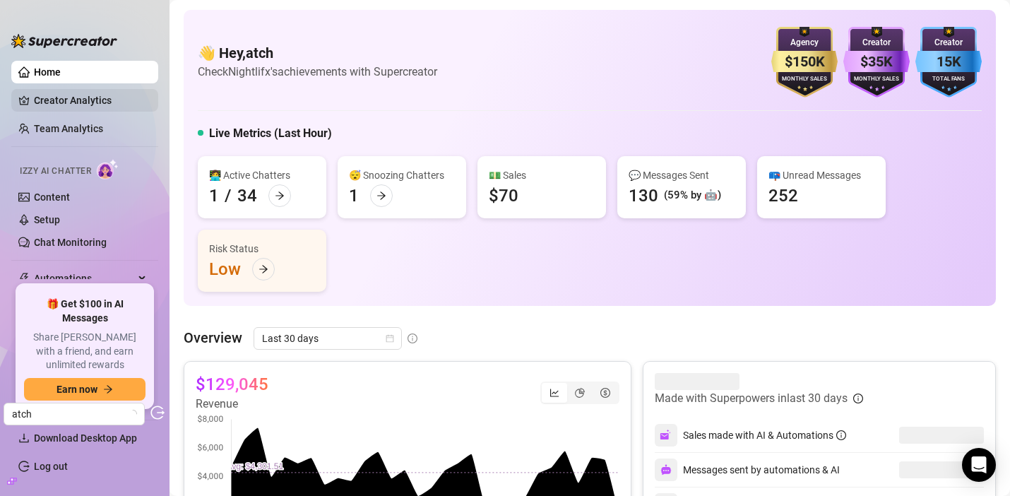
click at [94, 92] on link "Creator Analytics" at bounding box center [90, 100] width 113 height 23
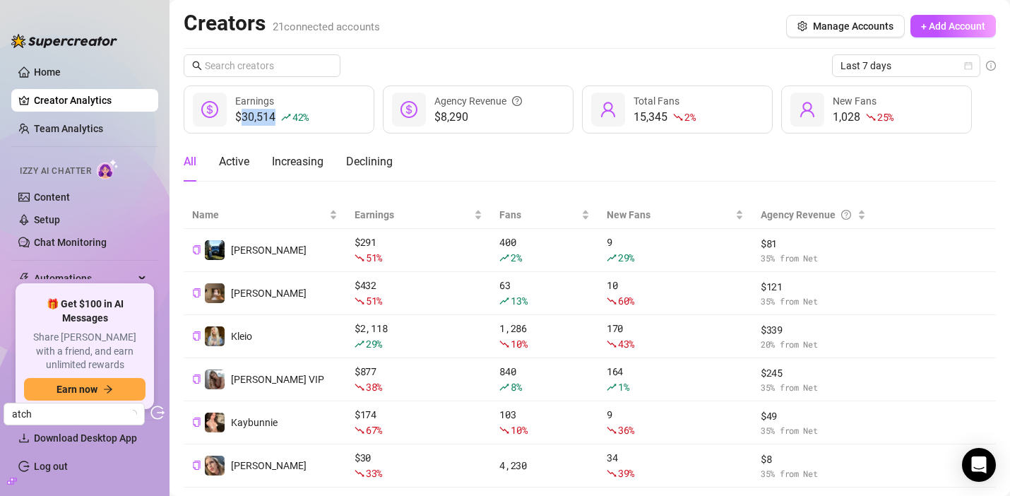
drag, startPoint x: 243, startPoint y: 114, endPoint x: 272, endPoint y: 121, distance: 29.8
click at [273, 121] on div "$30,514 42 %" at bounding box center [271, 117] width 73 height 17
copy div "30,514"
drag, startPoint x: 467, startPoint y: 119, endPoint x: 444, endPoint y: 111, distance: 24.8
click at [443, 111] on span "$8,290" at bounding box center [479, 117] width 88 height 17
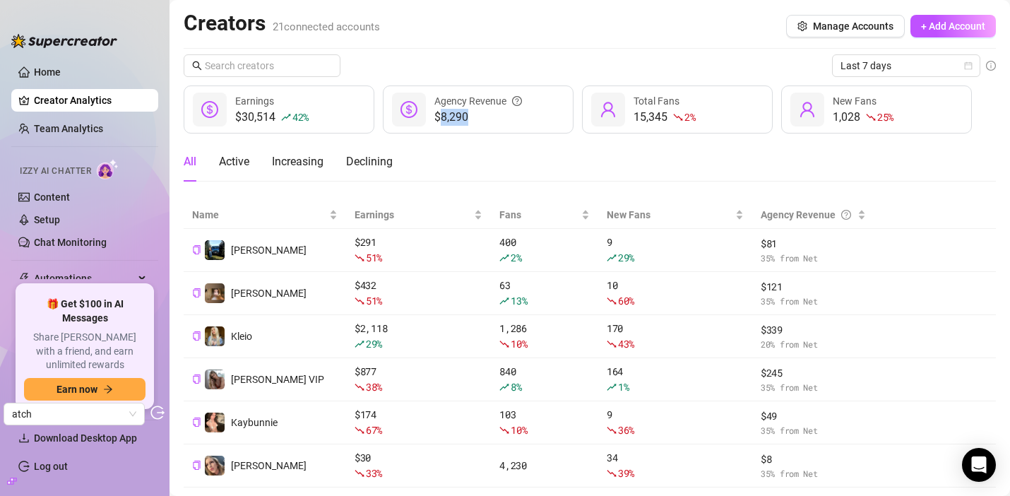
copy span "8,290"
click at [103, 134] on link "Team Analytics" at bounding box center [68, 128] width 69 height 11
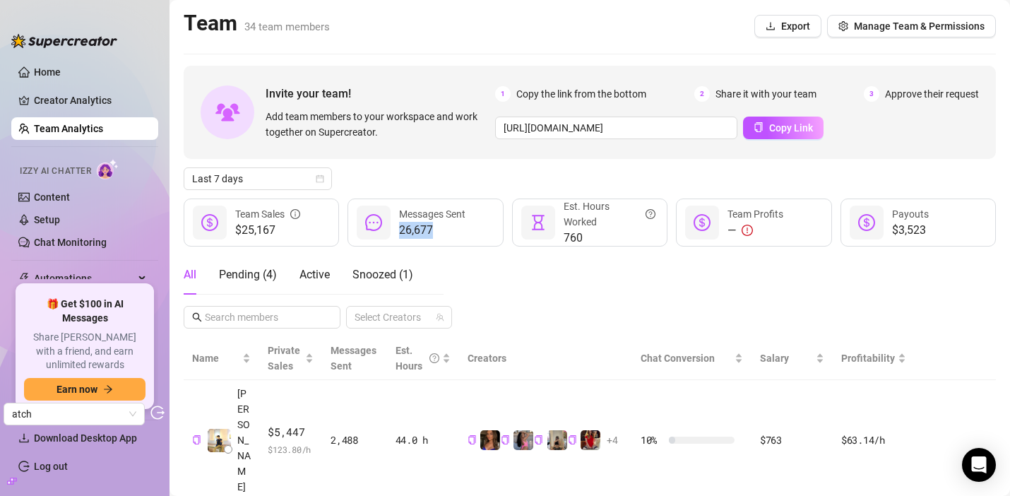
drag, startPoint x: 399, startPoint y: 230, endPoint x: 429, endPoint y: 235, distance: 30.0
click at [430, 235] on span "26,677" at bounding box center [432, 230] width 66 height 17
copy span "26,67"
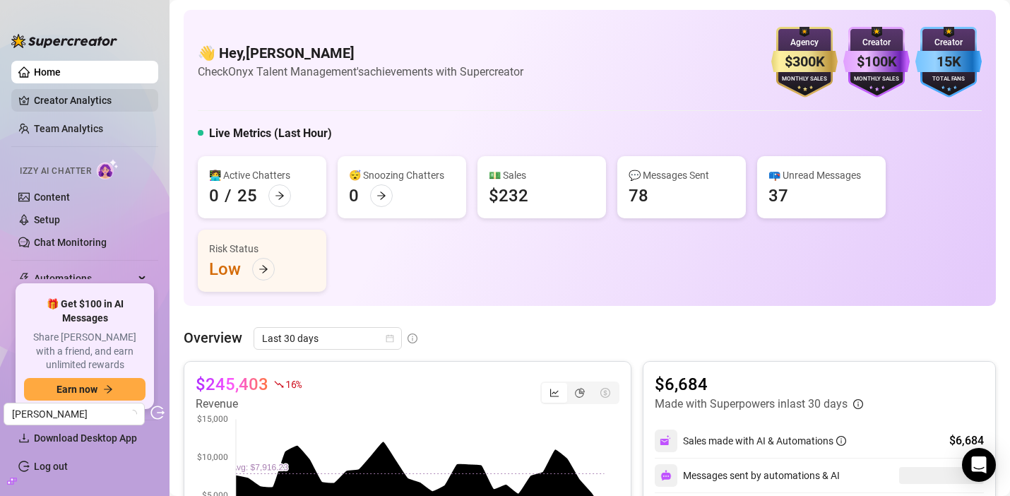
click at [107, 110] on link "Creator Analytics" at bounding box center [90, 100] width 113 height 23
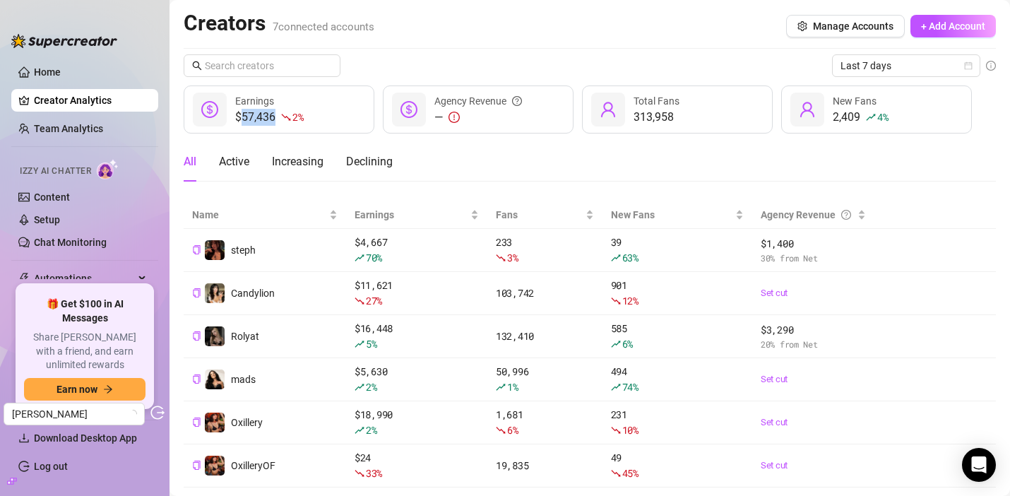
drag, startPoint x: 242, startPoint y: 118, endPoint x: 273, endPoint y: 124, distance: 31.6
click at [273, 124] on div "$57,436 2 %" at bounding box center [269, 117] width 68 height 17
copy div "57,436"
click at [82, 126] on link "Team Analytics" at bounding box center [68, 128] width 69 height 11
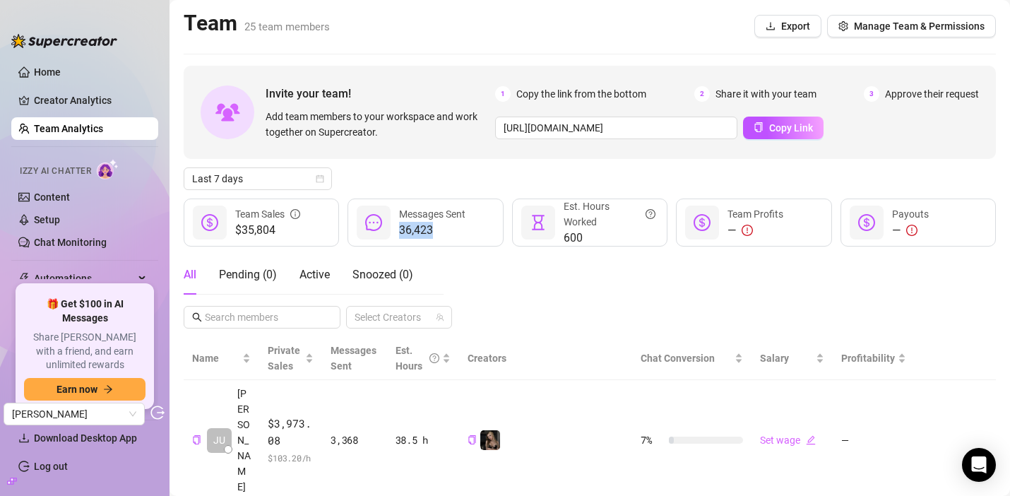
drag, startPoint x: 399, startPoint y: 230, endPoint x: 435, endPoint y: 235, distance: 35.7
click at [435, 235] on span "36,423" at bounding box center [432, 230] width 66 height 17
copy span "36,423"
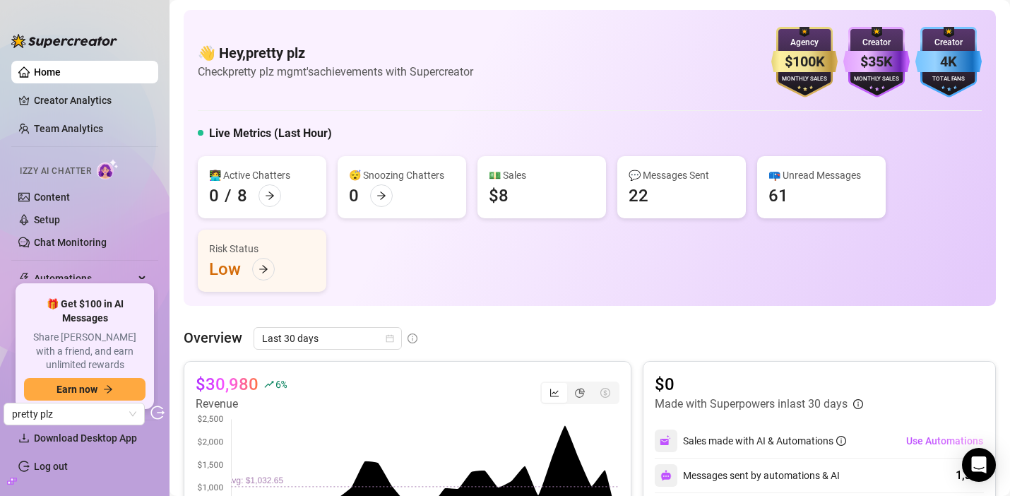
click at [94, 112] on ul "Home Creator Analytics Team Analytics Izzy AI Chatter Content Setup Chat Monito…" at bounding box center [84, 167] width 147 height 224
click at [95, 107] on link "Creator Analytics" at bounding box center [90, 100] width 113 height 23
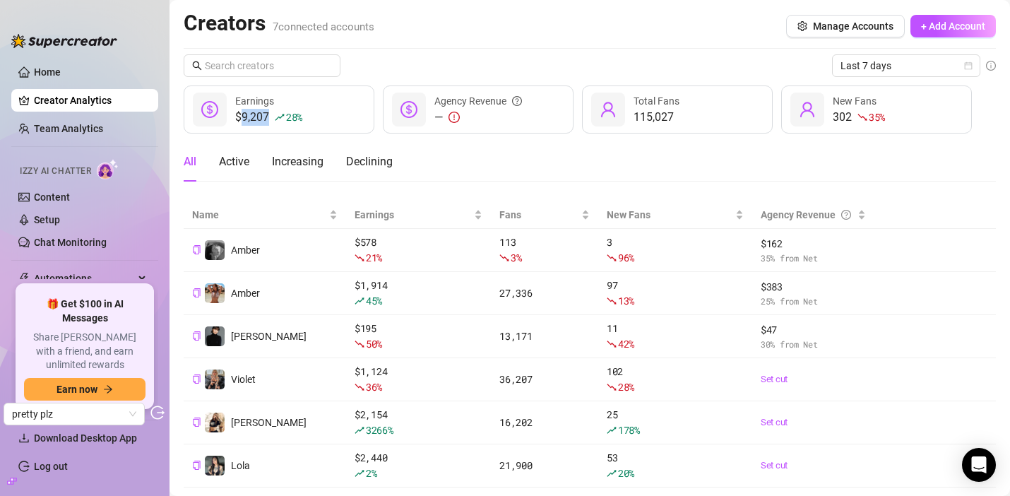
drag, startPoint x: 244, startPoint y: 116, endPoint x: 268, endPoint y: 124, distance: 25.9
click at [270, 124] on div "$9,207 28 %" at bounding box center [268, 117] width 67 height 17
copy div "9,207"
click at [59, 134] on link "Team Analytics" at bounding box center [68, 128] width 69 height 11
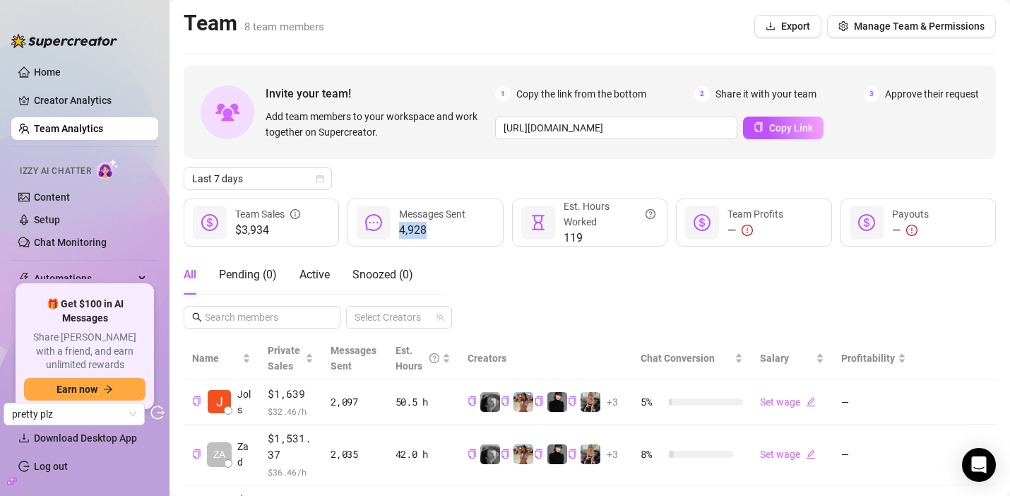
drag, startPoint x: 398, startPoint y: 233, endPoint x: 428, endPoint y: 238, distance: 30.8
click at [428, 238] on div "4,928 Messages Sent" at bounding box center [425, 223] width 155 height 48
copy span "4,928"
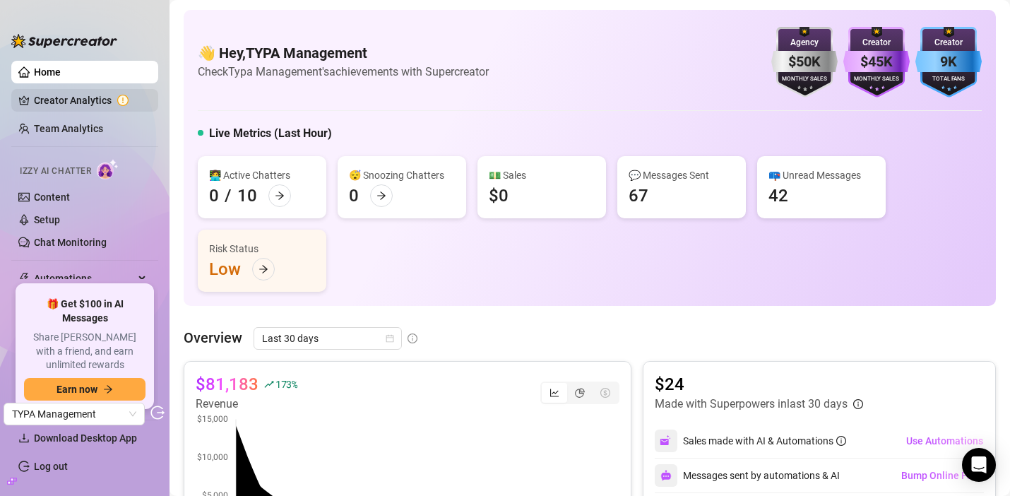
click at [75, 93] on link "Creator Analytics" at bounding box center [90, 100] width 113 height 23
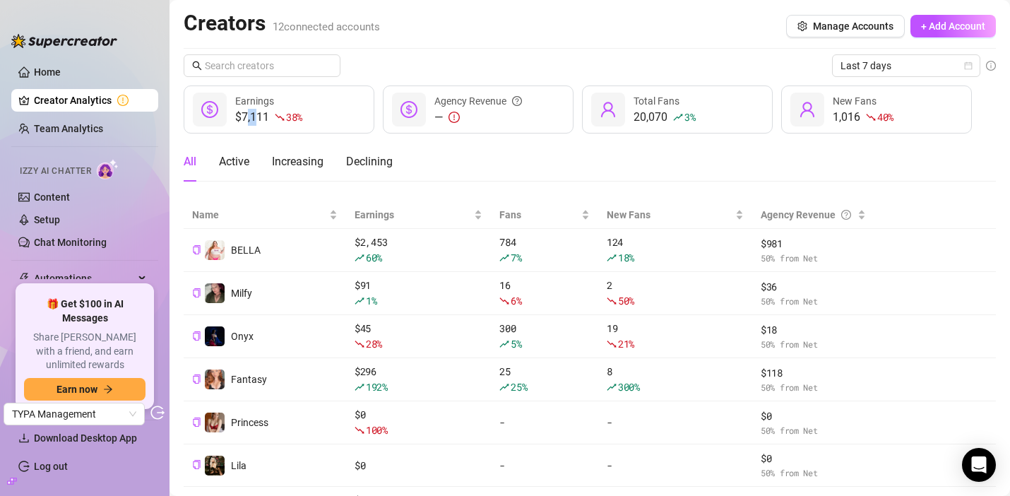
drag, startPoint x: 245, startPoint y: 114, endPoint x: 259, endPoint y: 119, distance: 14.1
click at [259, 119] on div "$7,111 38 %" at bounding box center [268, 117] width 67 height 17
drag, startPoint x: 243, startPoint y: 117, endPoint x: 270, endPoint y: 121, distance: 27.2
click at [270, 121] on div "$7,111 38 %" at bounding box center [268, 117] width 67 height 17
copy div "7,111"
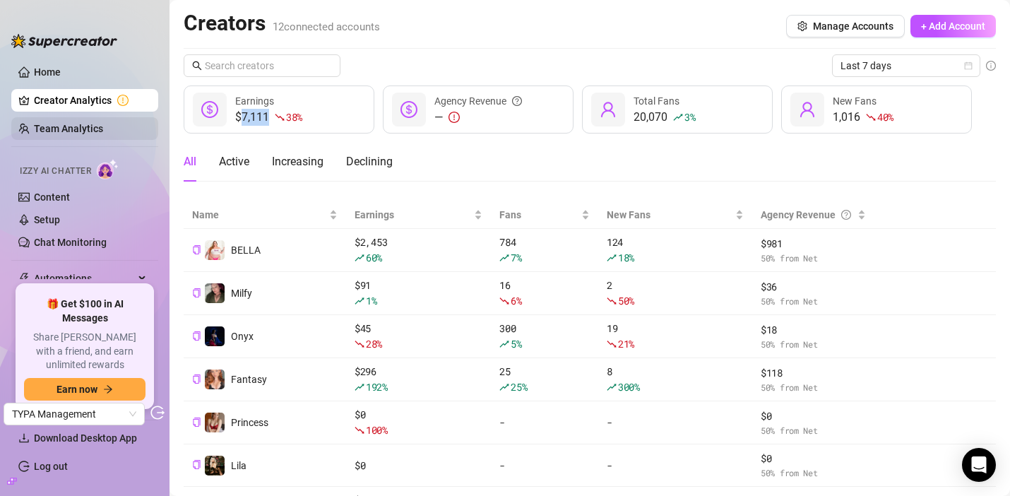
click at [64, 123] on link "Team Analytics" at bounding box center [68, 128] width 69 height 11
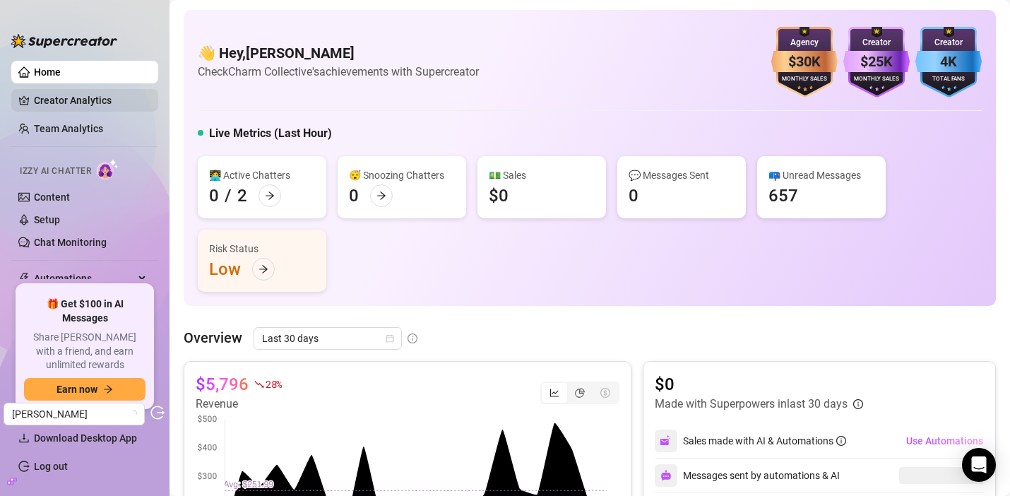
click at [97, 104] on link "Creator Analytics" at bounding box center [90, 100] width 113 height 23
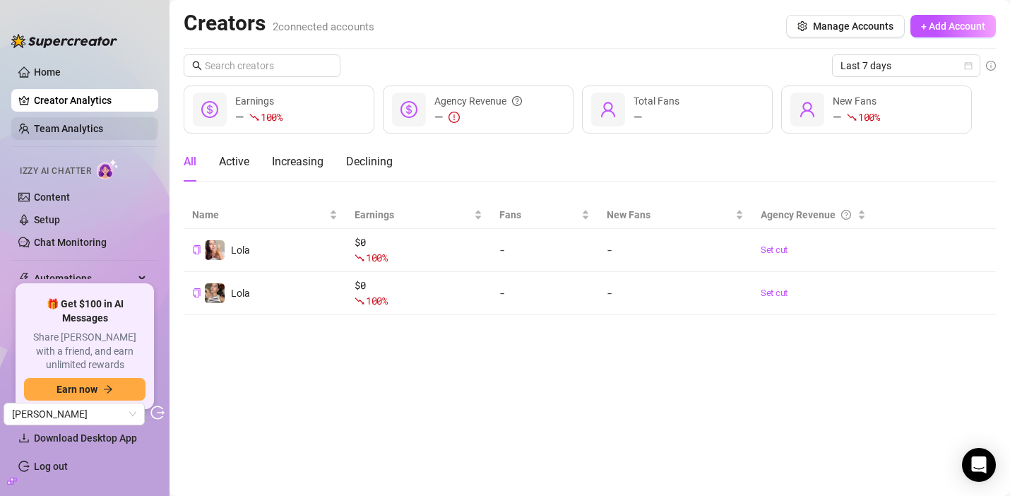
click at [77, 128] on link "Team Analytics" at bounding box center [68, 128] width 69 height 11
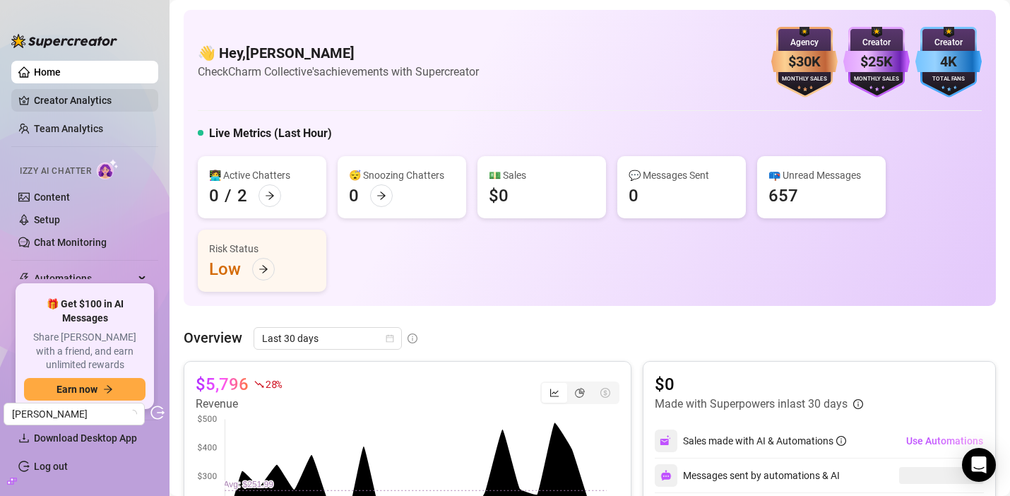
click at [95, 103] on link "Creator Analytics" at bounding box center [90, 100] width 113 height 23
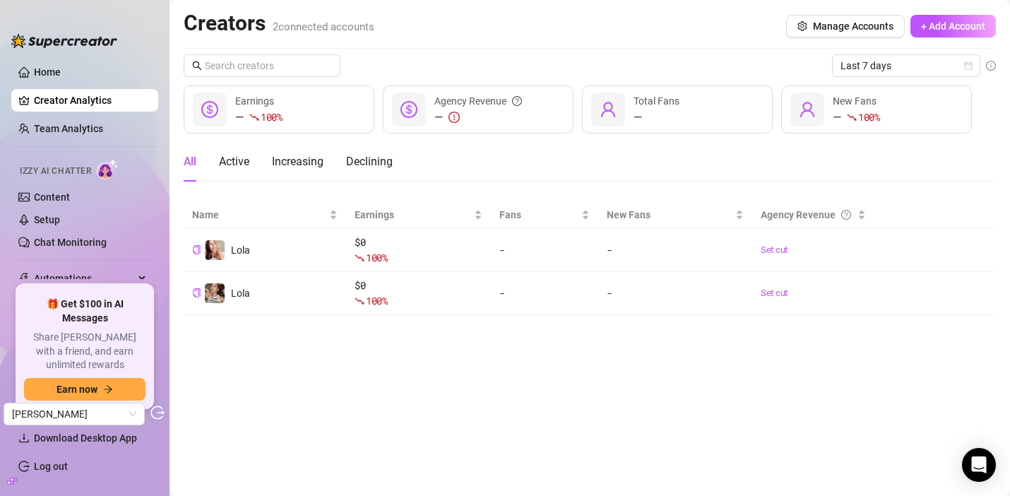
scroll to position [95, 0]
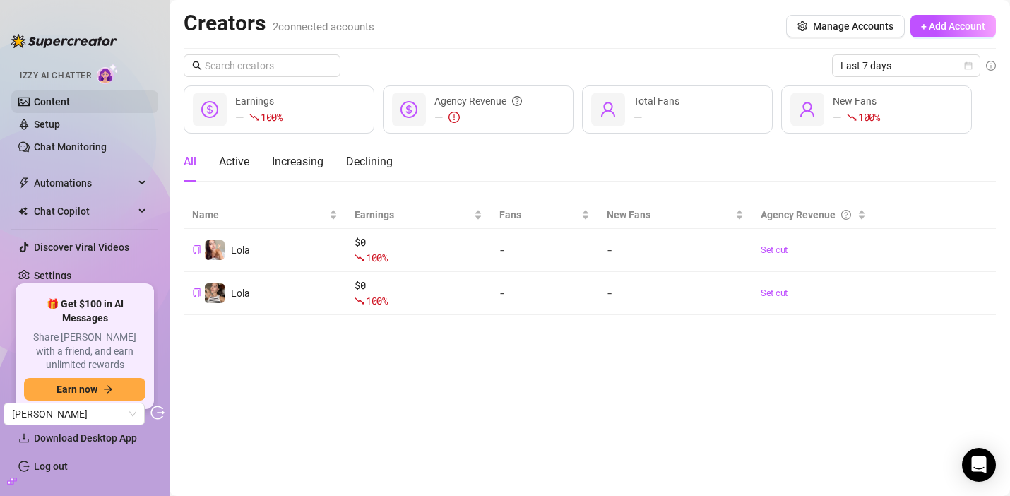
click at [67, 105] on link "Content" at bounding box center [52, 101] width 36 height 11
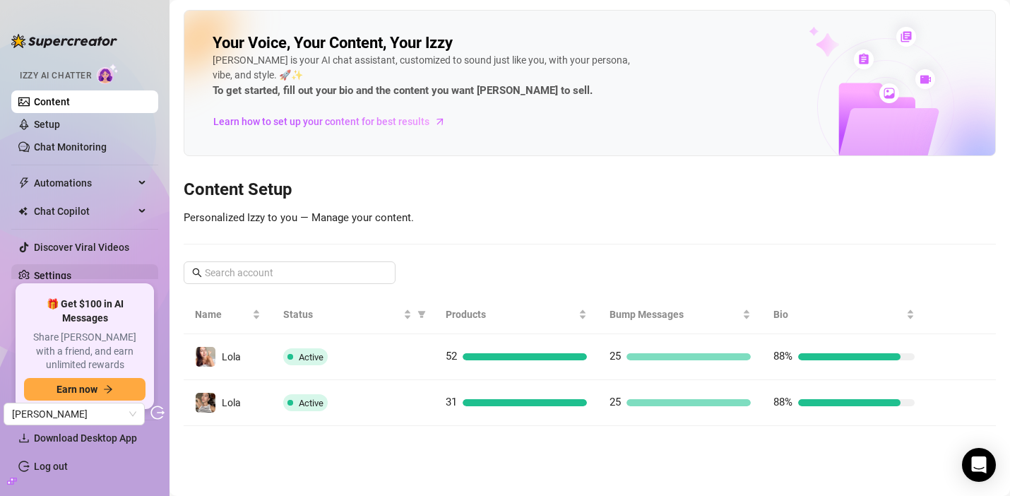
click at [71, 273] on link "Settings" at bounding box center [52, 275] width 37 height 11
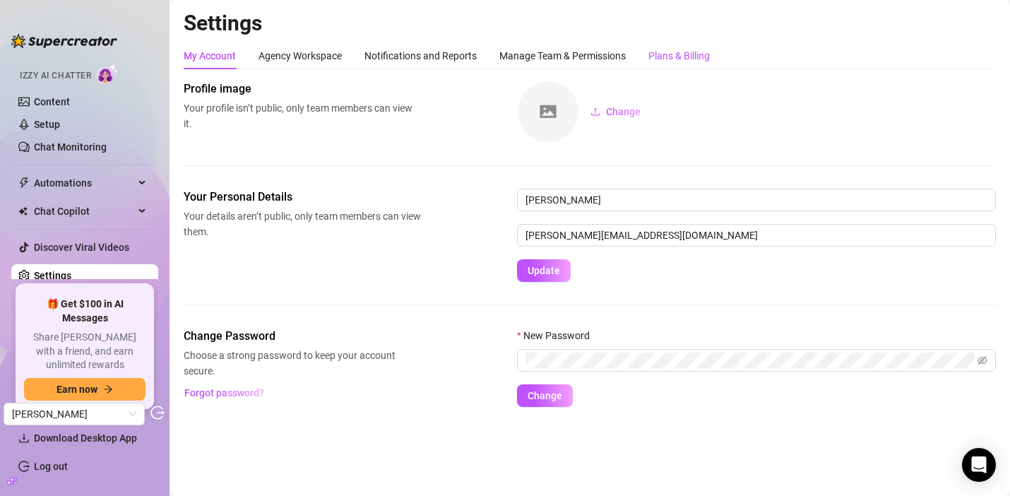
click at [700, 58] on div "Plans & Billing" at bounding box center [679, 56] width 61 height 16
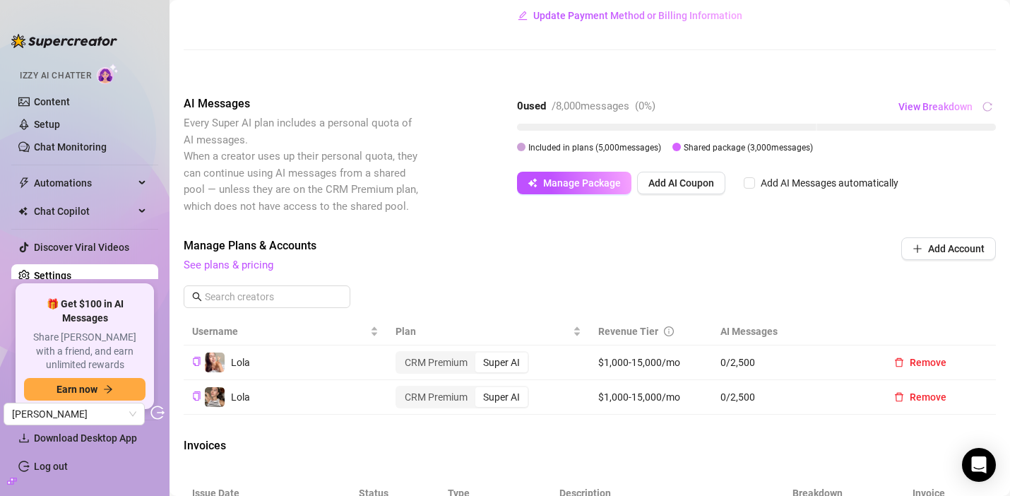
scroll to position [252, 0]
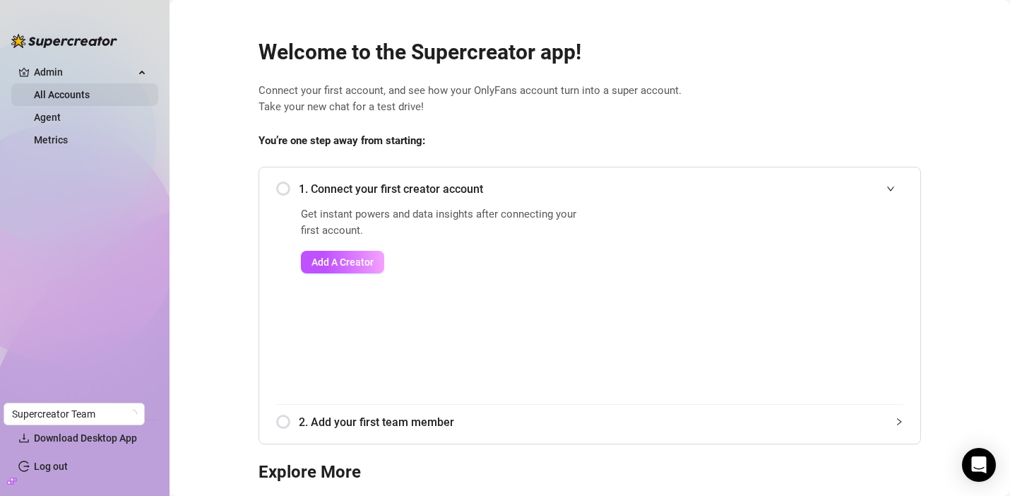
click at [54, 100] on link "All Accounts" at bounding box center [62, 94] width 56 height 11
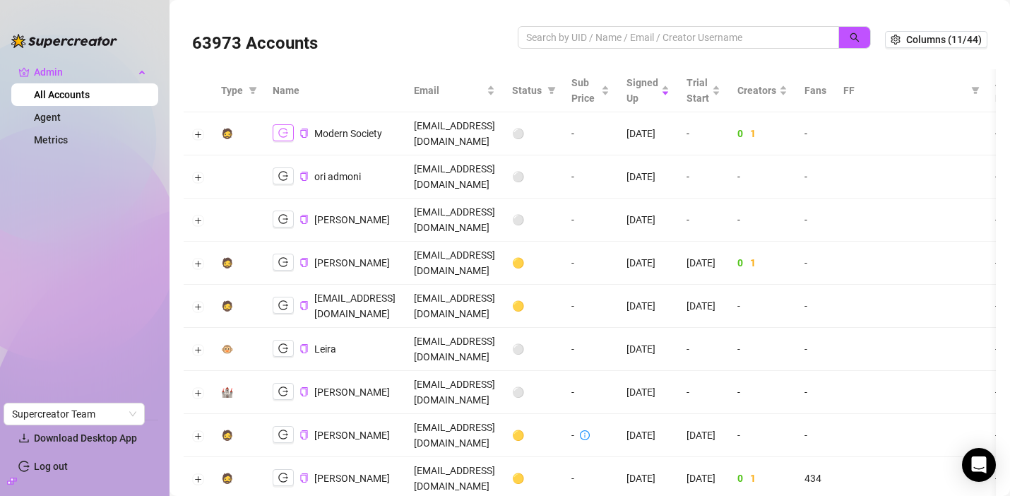
click at [281, 128] on icon "logout" at bounding box center [283, 133] width 10 height 10
click at [286, 214] on icon "logout" at bounding box center [283, 219] width 10 height 10
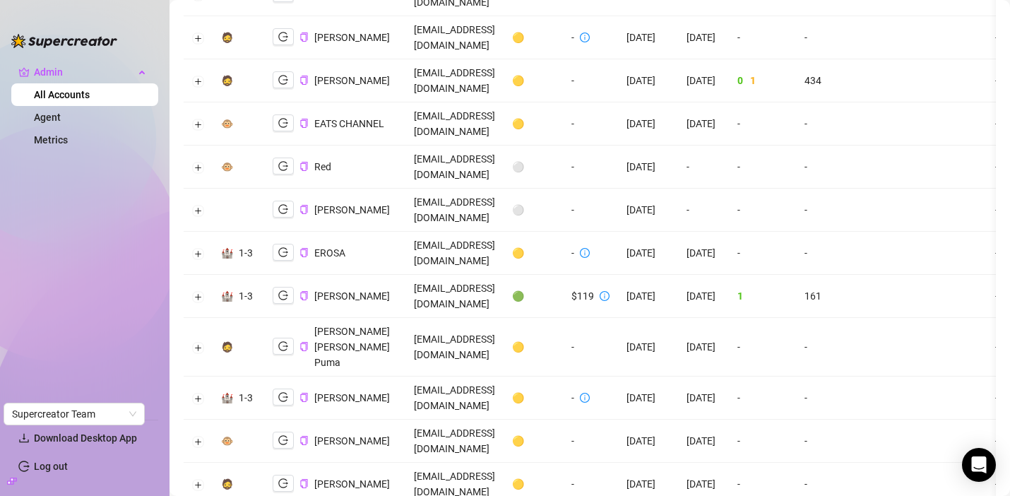
scroll to position [318, 0]
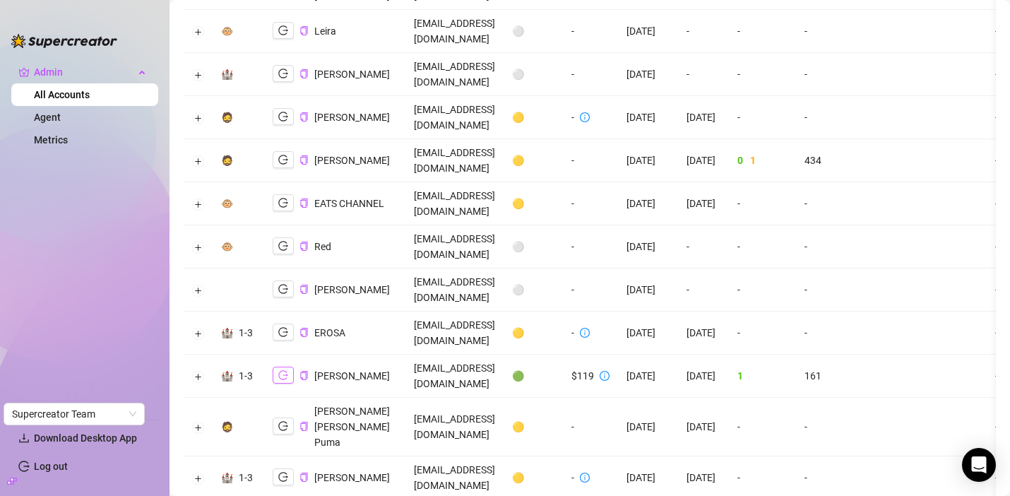
click at [288, 367] on button "button" at bounding box center [283, 375] width 21 height 17
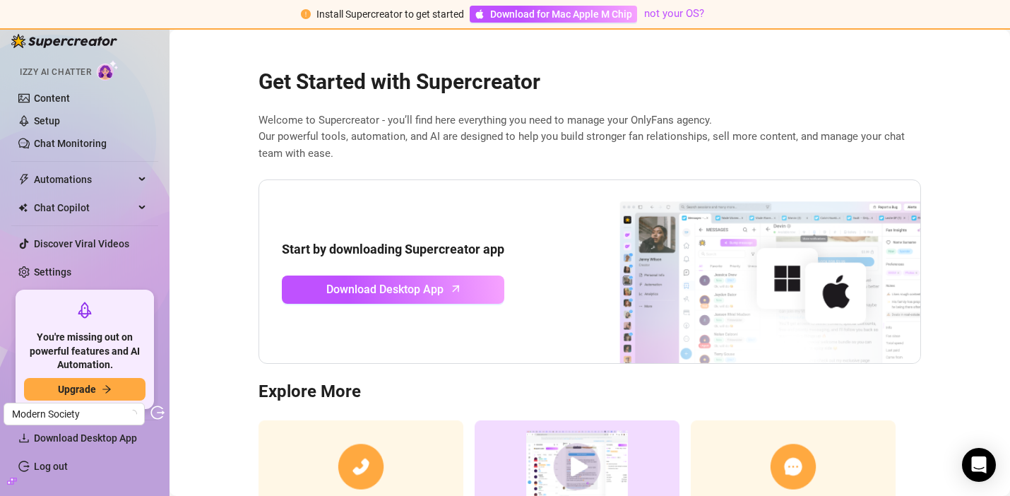
scroll to position [131, 0]
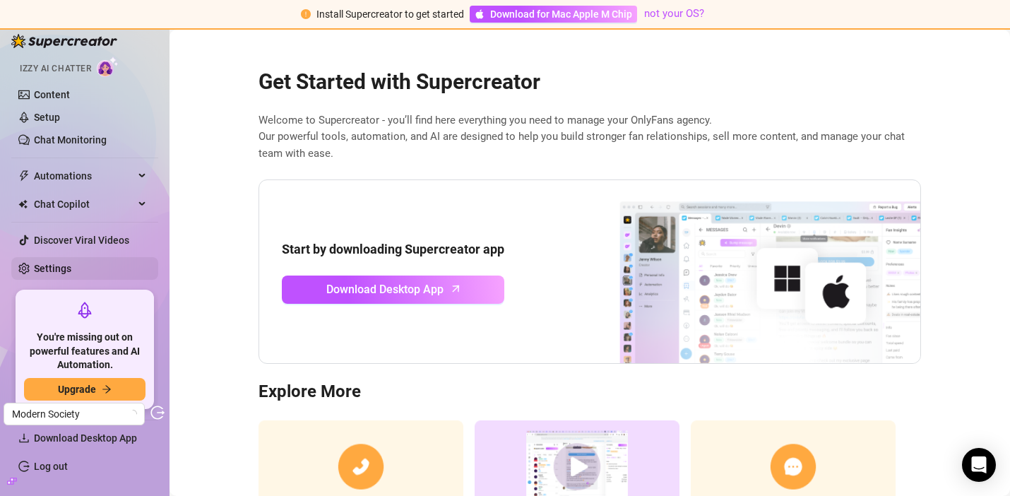
click at [54, 266] on link "Settings" at bounding box center [52, 268] width 37 height 11
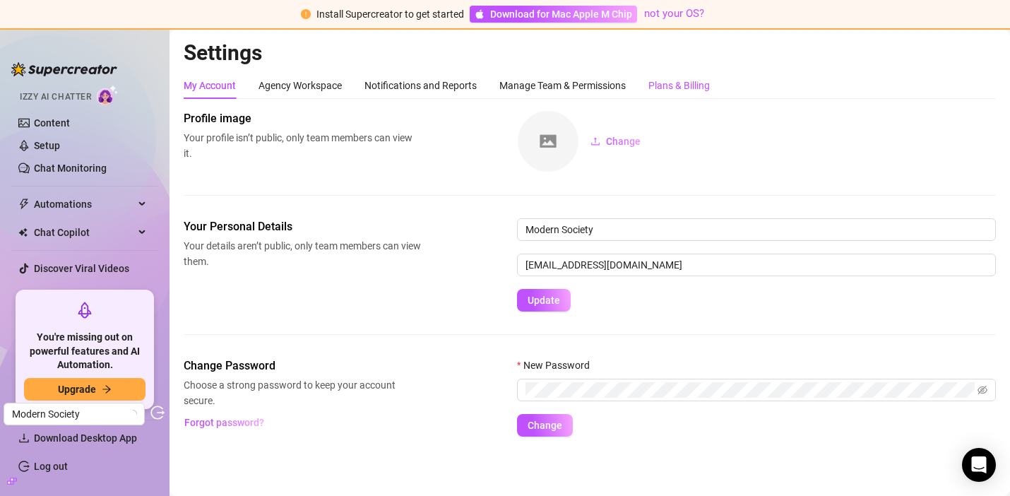
click at [678, 78] on div "Plans & Billing" at bounding box center [679, 86] width 61 height 16
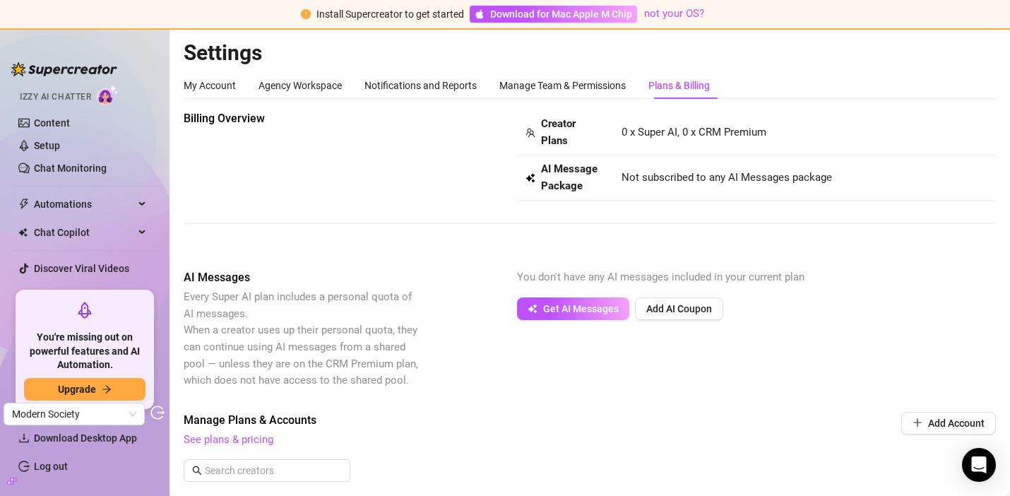
click at [644, 220] on div "Billing Overview Creator Plans 0 x Super AI, 0 x CRM Premium AI Message Package…" at bounding box center [590, 178] width 813 height 136
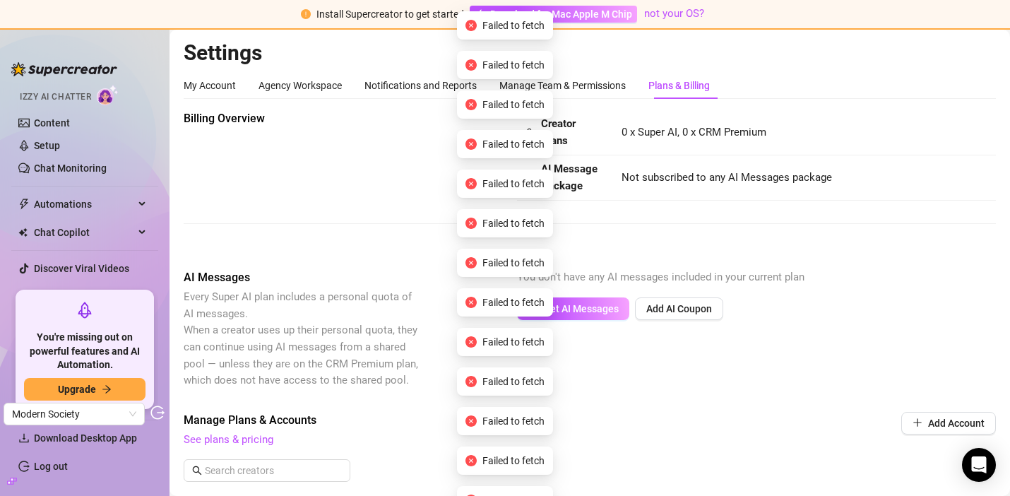
click at [687, 218] on div "Billing Overview Creator Plans 0 x Super AI, 0 x CRM Premium AI Message Package…" at bounding box center [590, 178] width 813 height 136
click at [372, 201] on div "Billing Overview Creator Plans 0 x Super AI, 0 x CRM Premium AI Message Package…" at bounding box center [590, 178] width 813 height 136
click at [632, 165] on td "Not subscribed to any AI Messages package" at bounding box center [804, 177] width 383 height 45
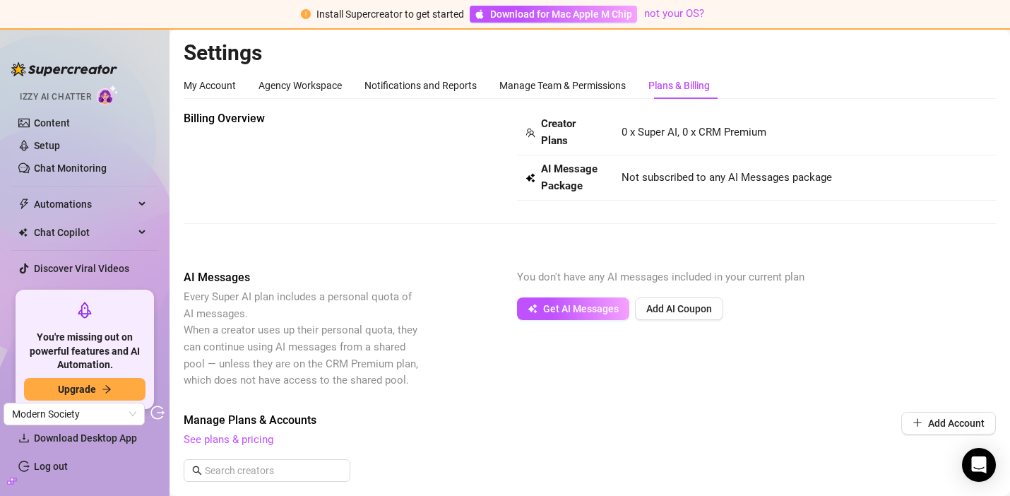
click at [598, 406] on div "Billing Overview Creator Plans 0 x Super AI, 0 x CRM Premium AI Message Package…" at bounding box center [590, 332] width 813 height 444
click at [361, 183] on div "Billing Overview Creator Plans 0 x Super AI, 0 x CRM Premium AI Message Package…" at bounding box center [590, 155] width 813 height 90
